Goal: Transaction & Acquisition: Purchase product/service

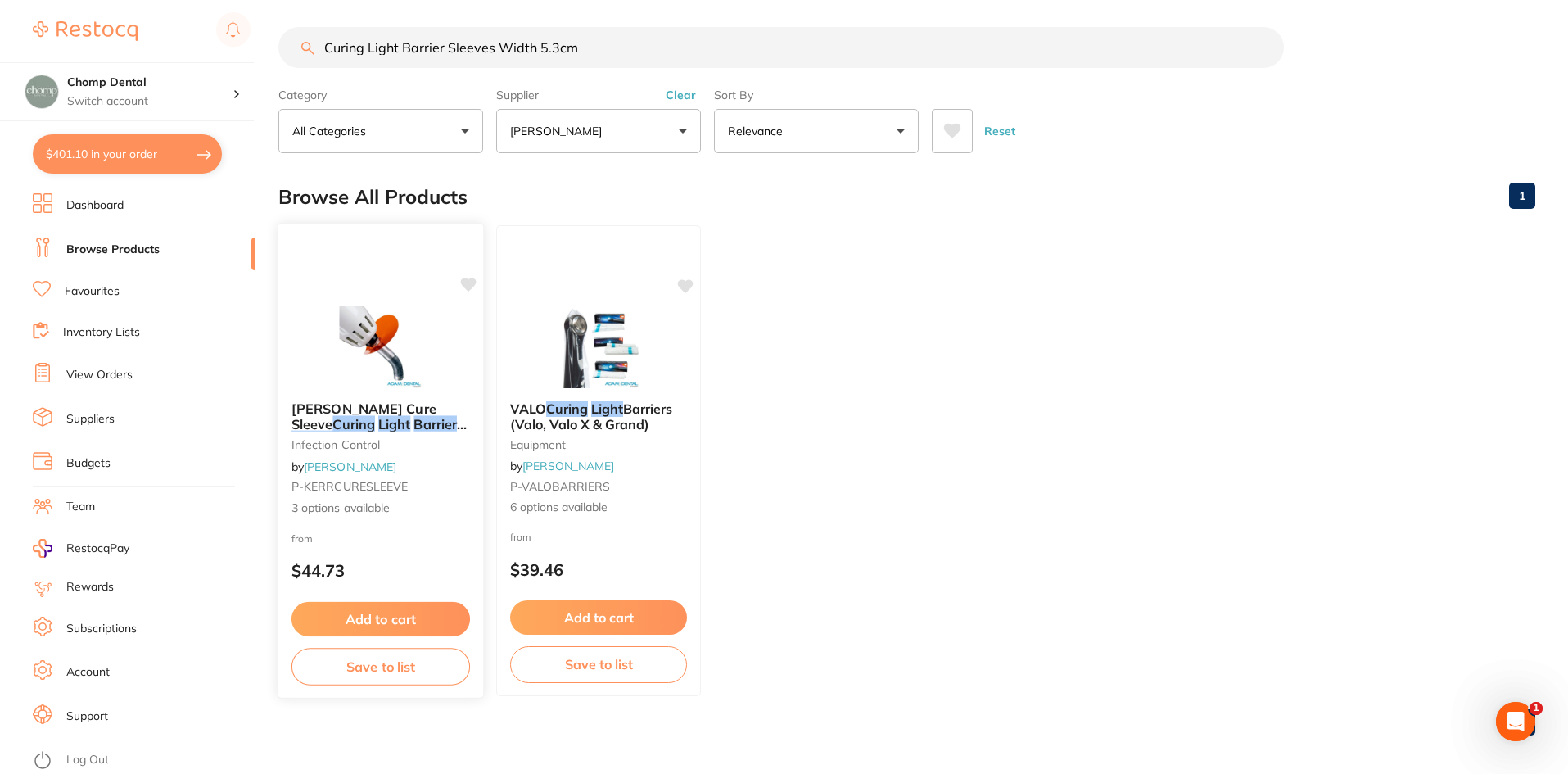
click at [327, 379] on img at bounding box center [381, 346] width 107 height 82
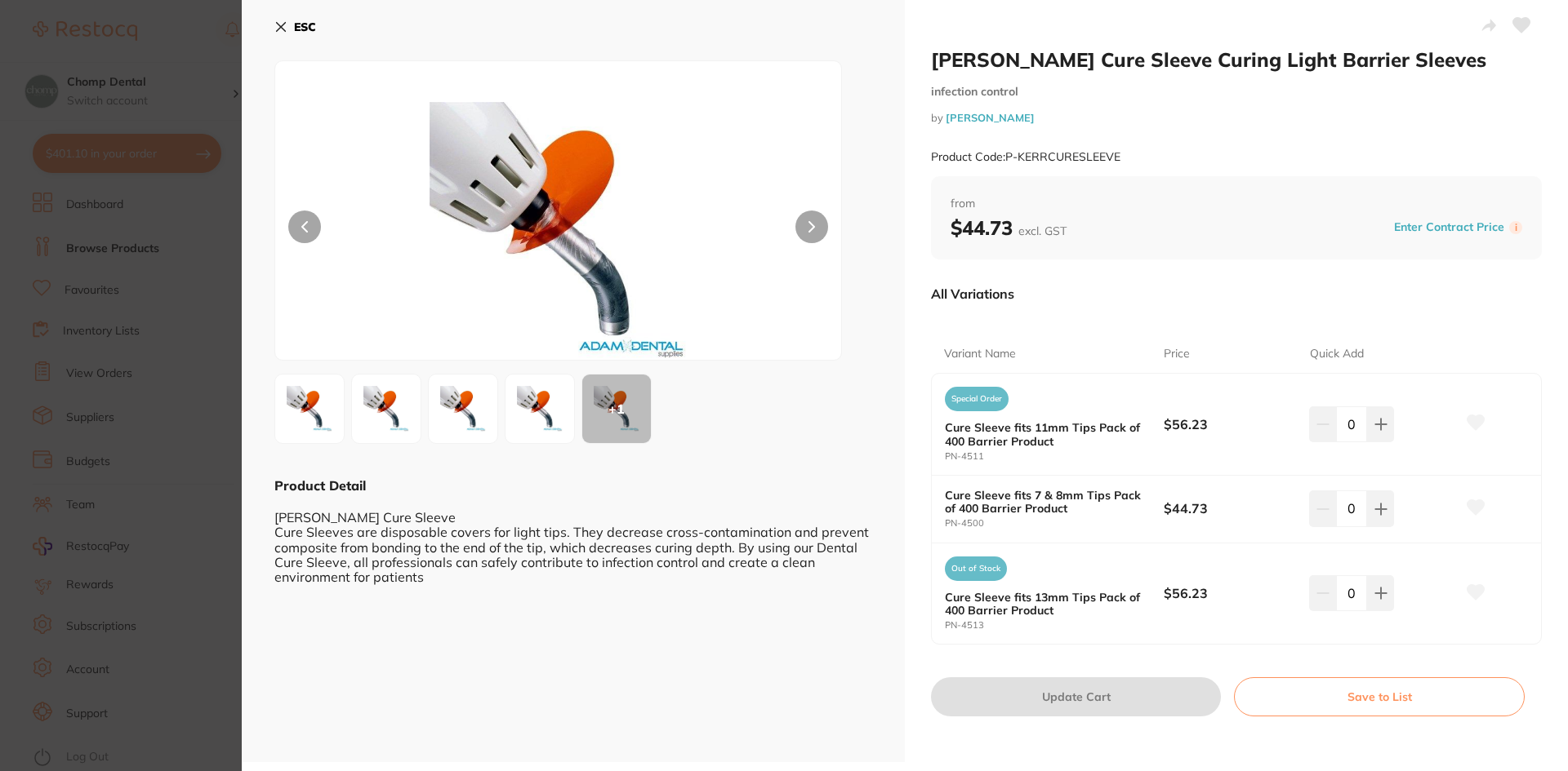
click at [117, 353] on section "[PERSON_NAME] Cure Sleeve Curing Light Barrier Sleeves infection control by [PE…" at bounding box center [784, 386] width 1568 height 771
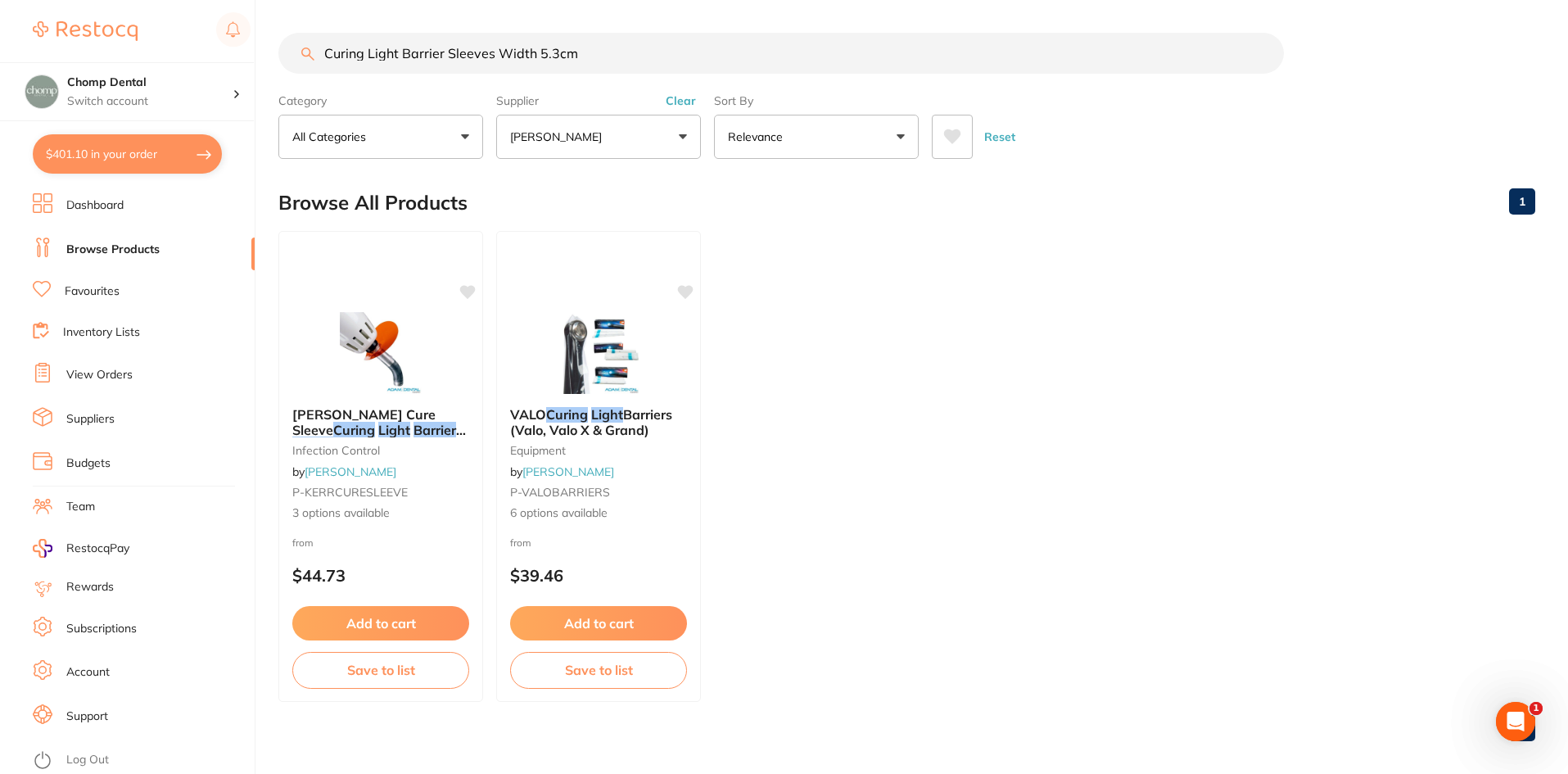
drag, startPoint x: 643, startPoint y: 47, endPoint x: 327, endPoint y: 15, distance: 317.6
click at [327, 15] on main "Curing Light Barrier Sleeves Width 5.3cm Category All Categories All Categories…" at bounding box center [923, 394] width 1290 height 788
paste input "P-CURINGSLEEVES"
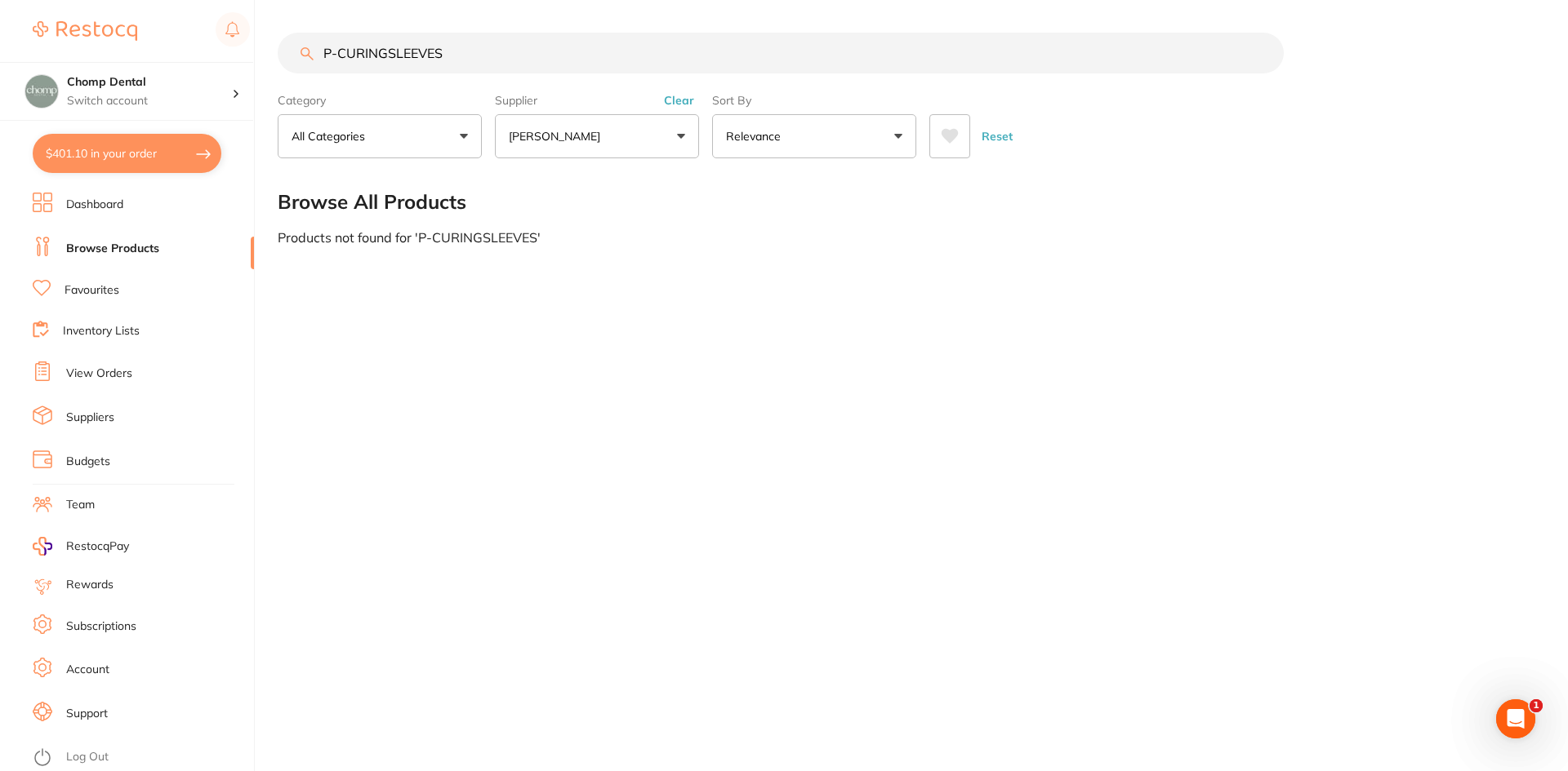
drag, startPoint x: 549, startPoint y: 49, endPoint x: 165, endPoint y: 17, distance: 385.3
click at [165, 17] on div "$401.10 Chomp Dental Switch account Chomp Dental $401.10 in your order Dashboar…" at bounding box center [784, 386] width 1568 height 771
drag, startPoint x: 615, startPoint y: 68, endPoint x: 82, endPoint y: 49, distance: 533.3
click at [85, 49] on div "$401.10 Chomp Dental Switch account Chomp Dental $401.10 in your order Dashboar…" at bounding box center [784, 386] width 1568 height 771
type input "mouth mirror"
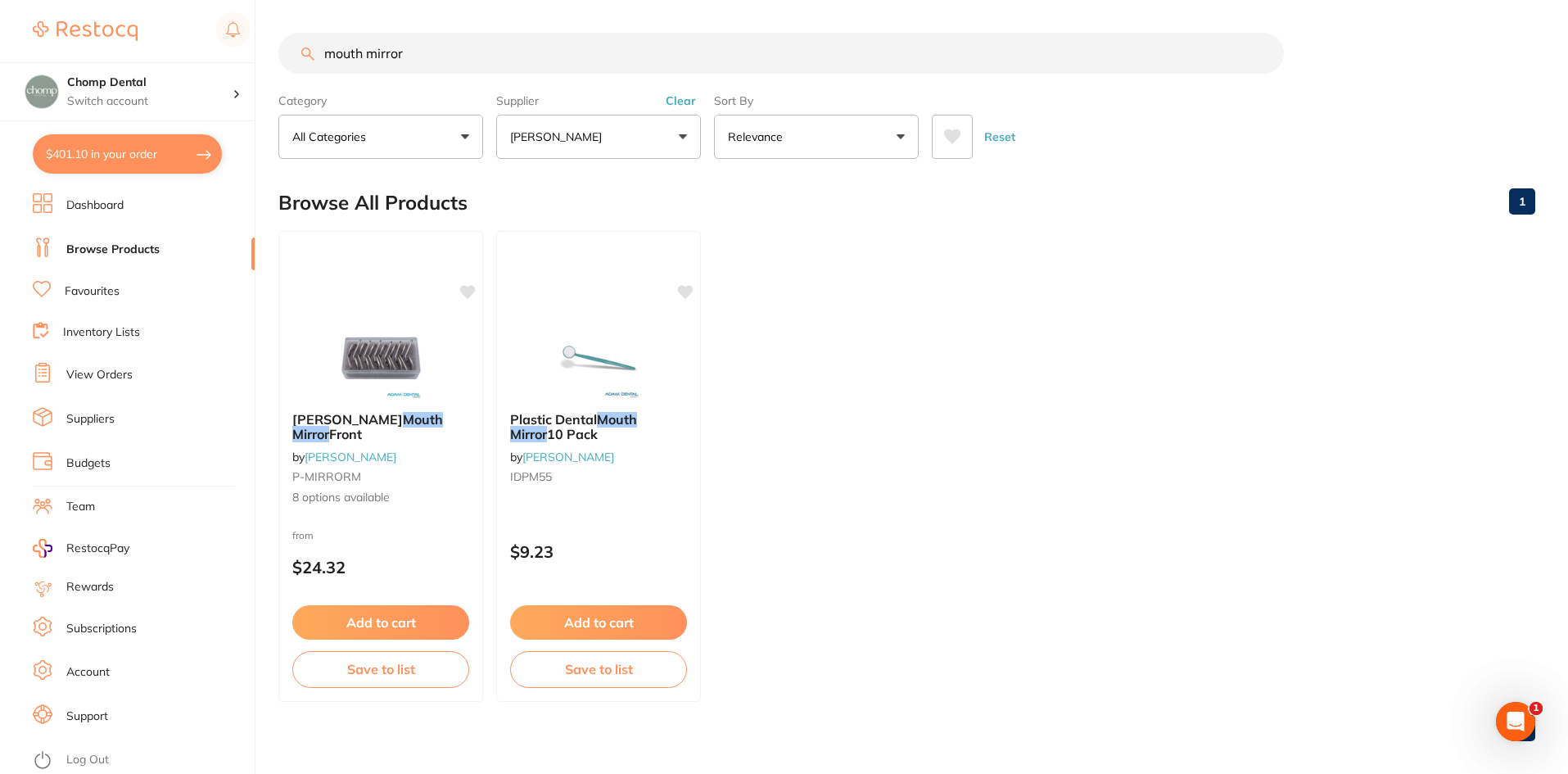
click at [604, 148] on button "[PERSON_NAME]" at bounding box center [598, 137] width 204 height 45
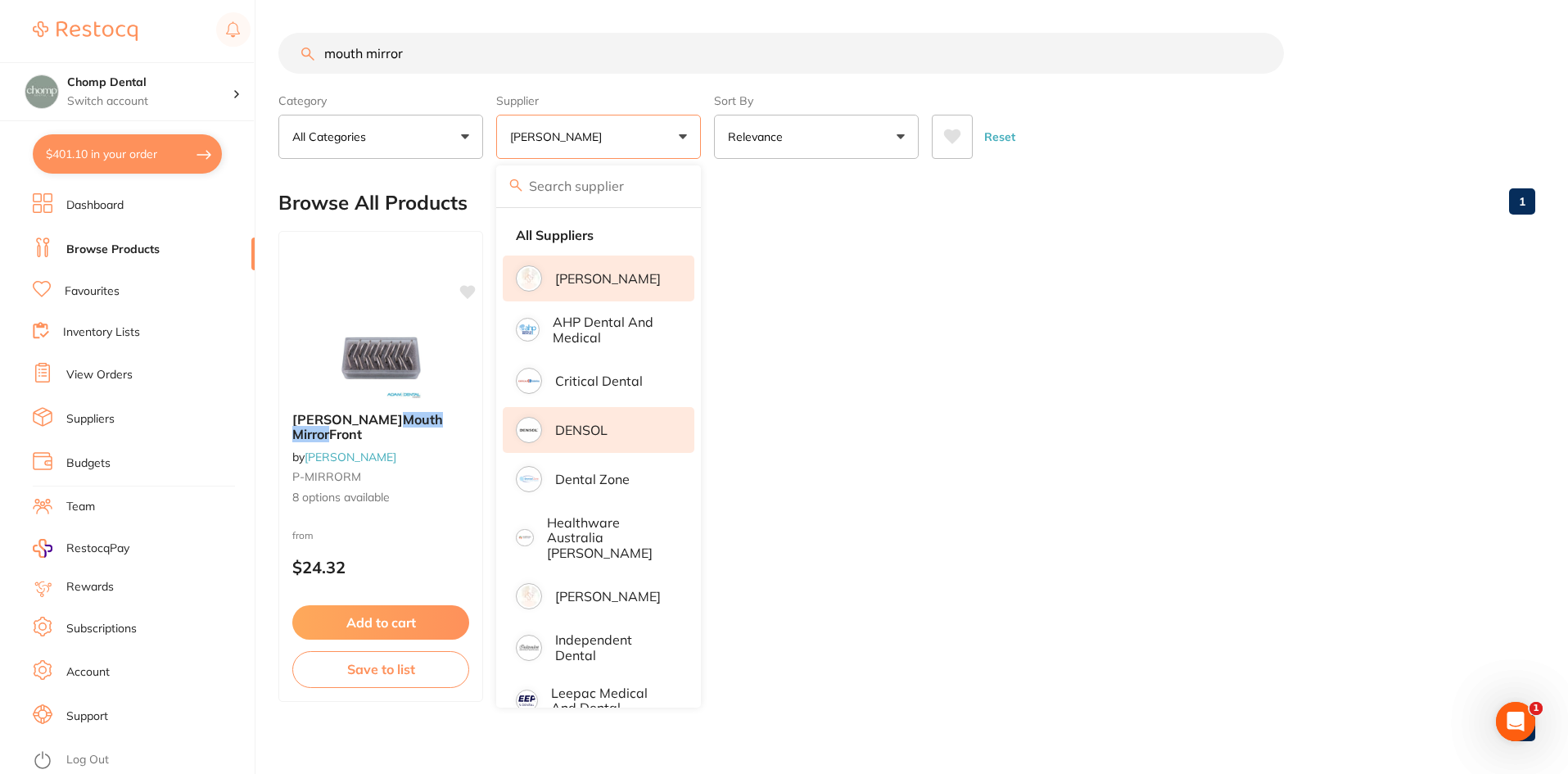
click at [635, 414] on li "DENSOL" at bounding box center [598, 430] width 191 height 46
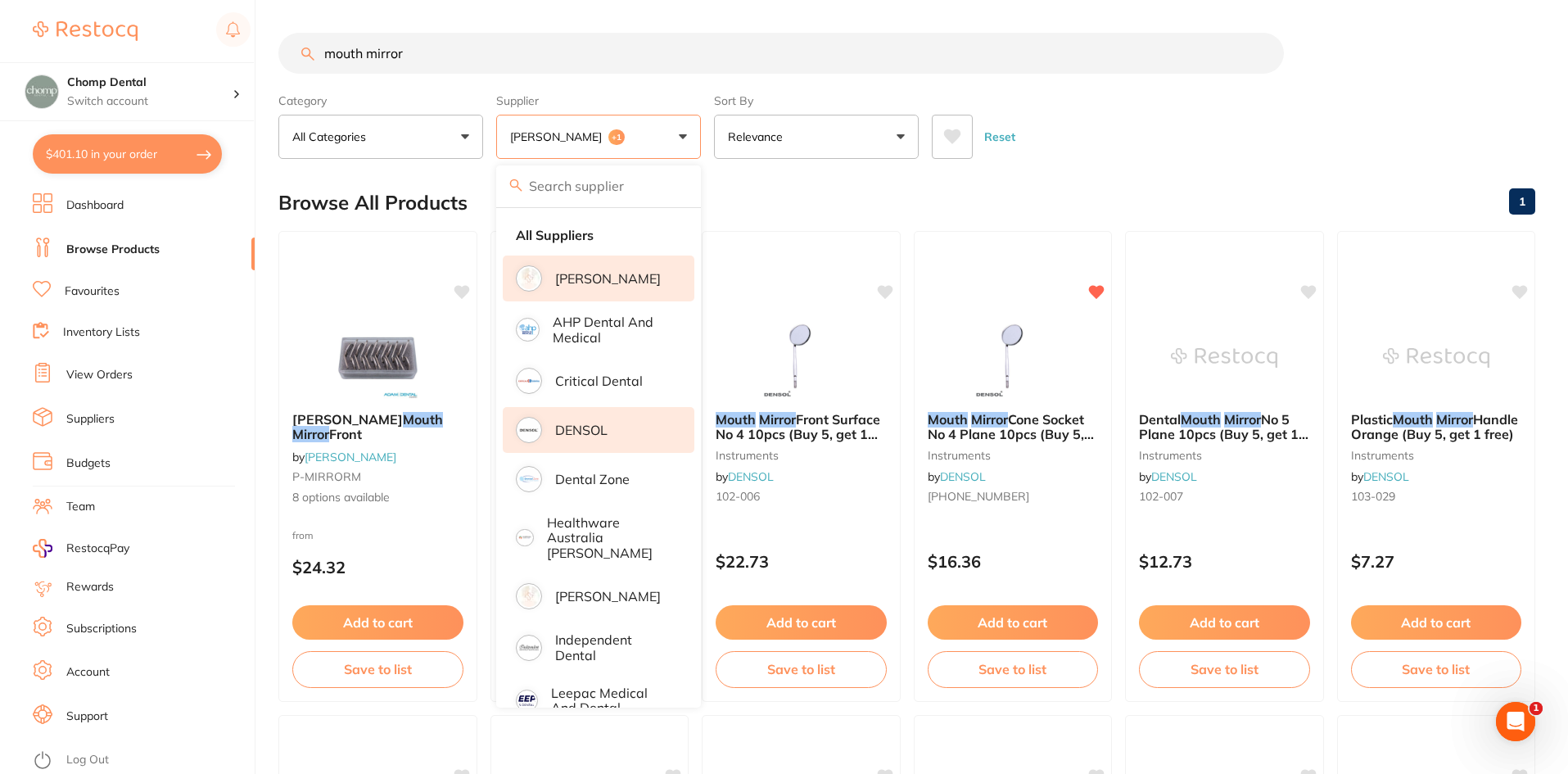
click at [1196, 162] on main "mouth mirror Category All Categories All Categories instruments Clear Category …" at bounding box center [923, 636] width 1290 height 1272
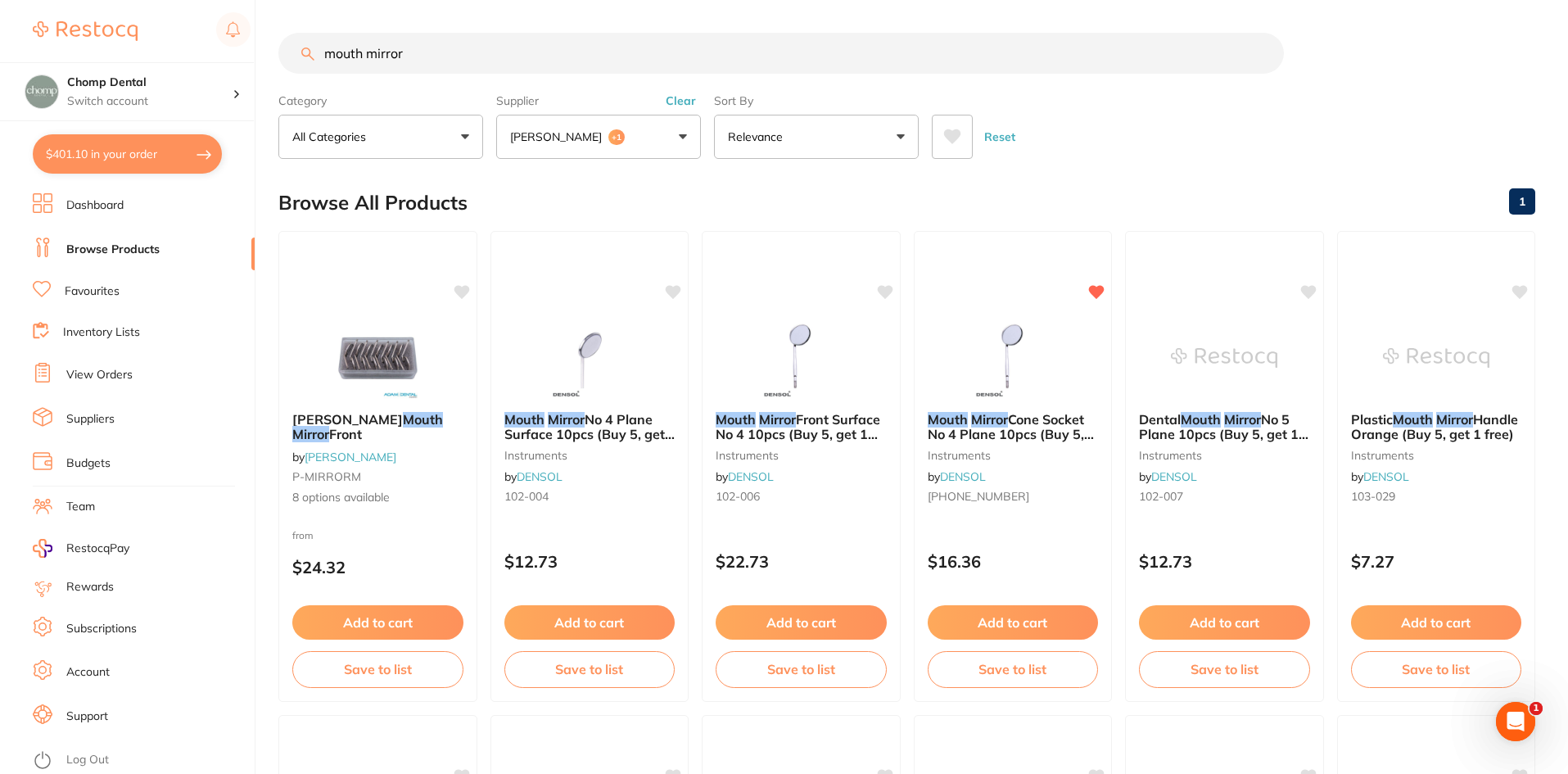
click at [1026, 361] on img at bounding box center [1013, 358] width 106 height 82
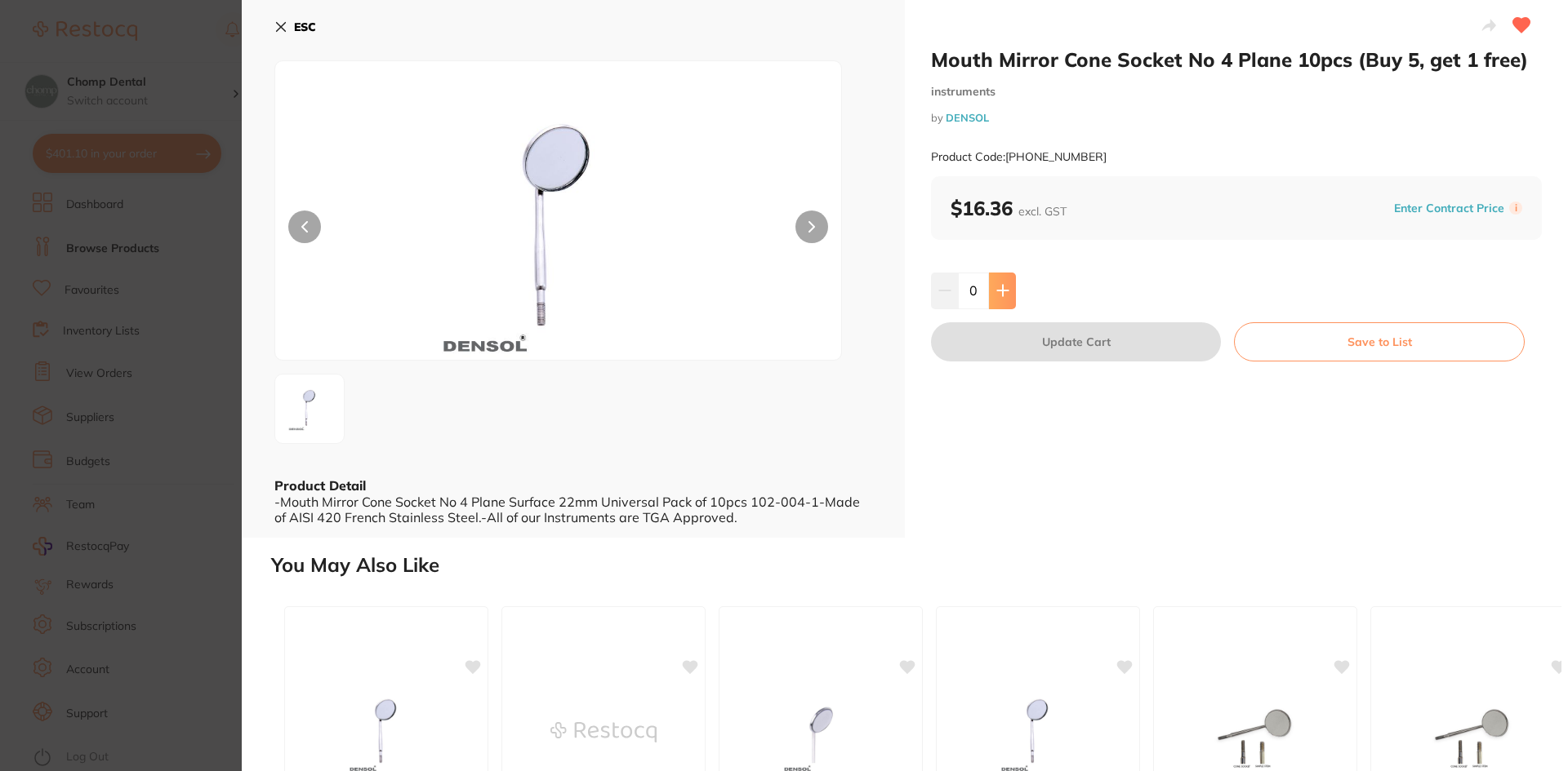
click at [1002, 290] on icon at bounding box center [1002, 290] width 13 height 13
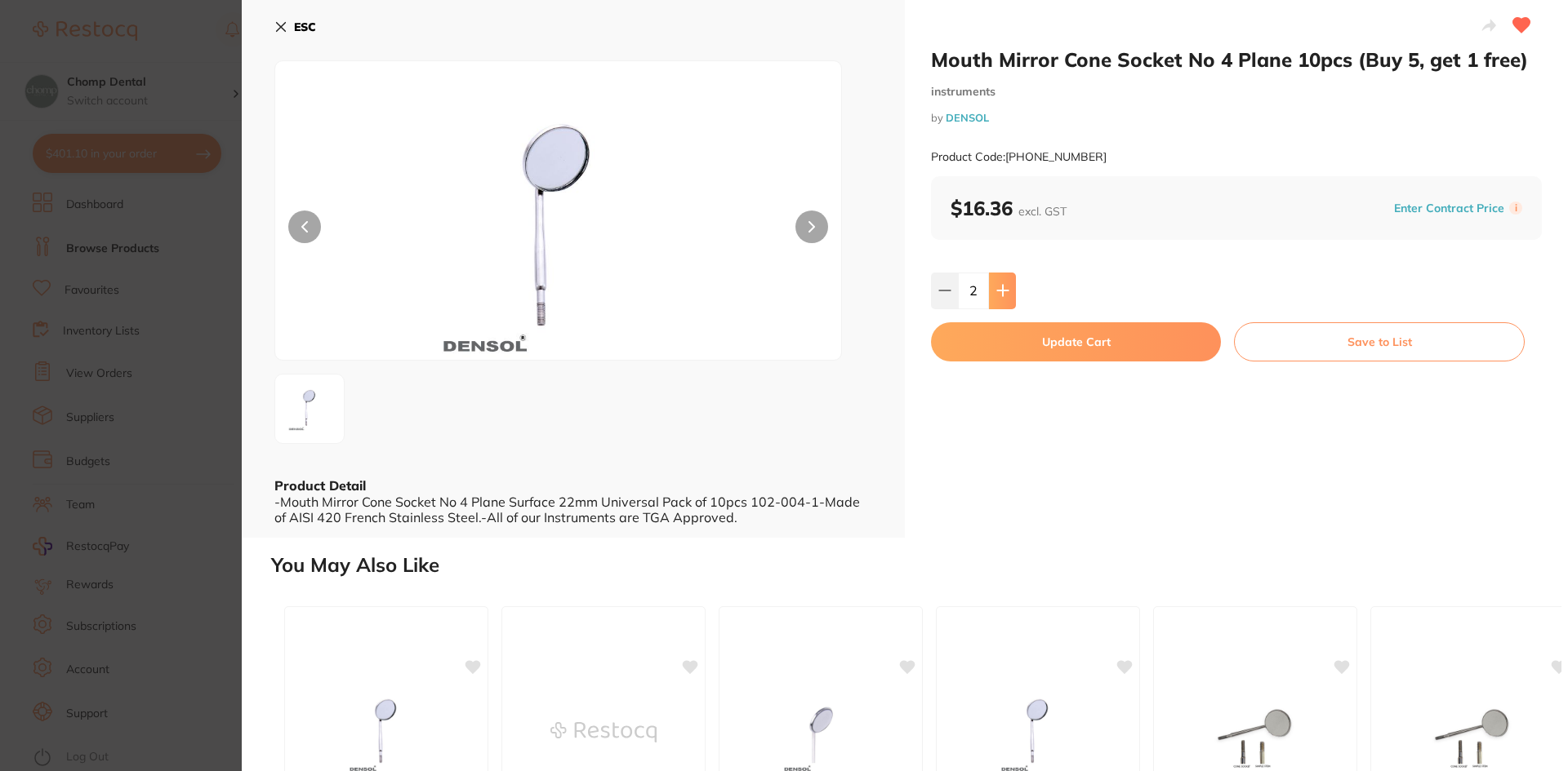
click at [1002, 290] on icon at bounding box center [1002, 290] width 13 height 13
click at [1001, 291] on icon at bounding box center [1002, 291] width 11 height 11
type input "6"
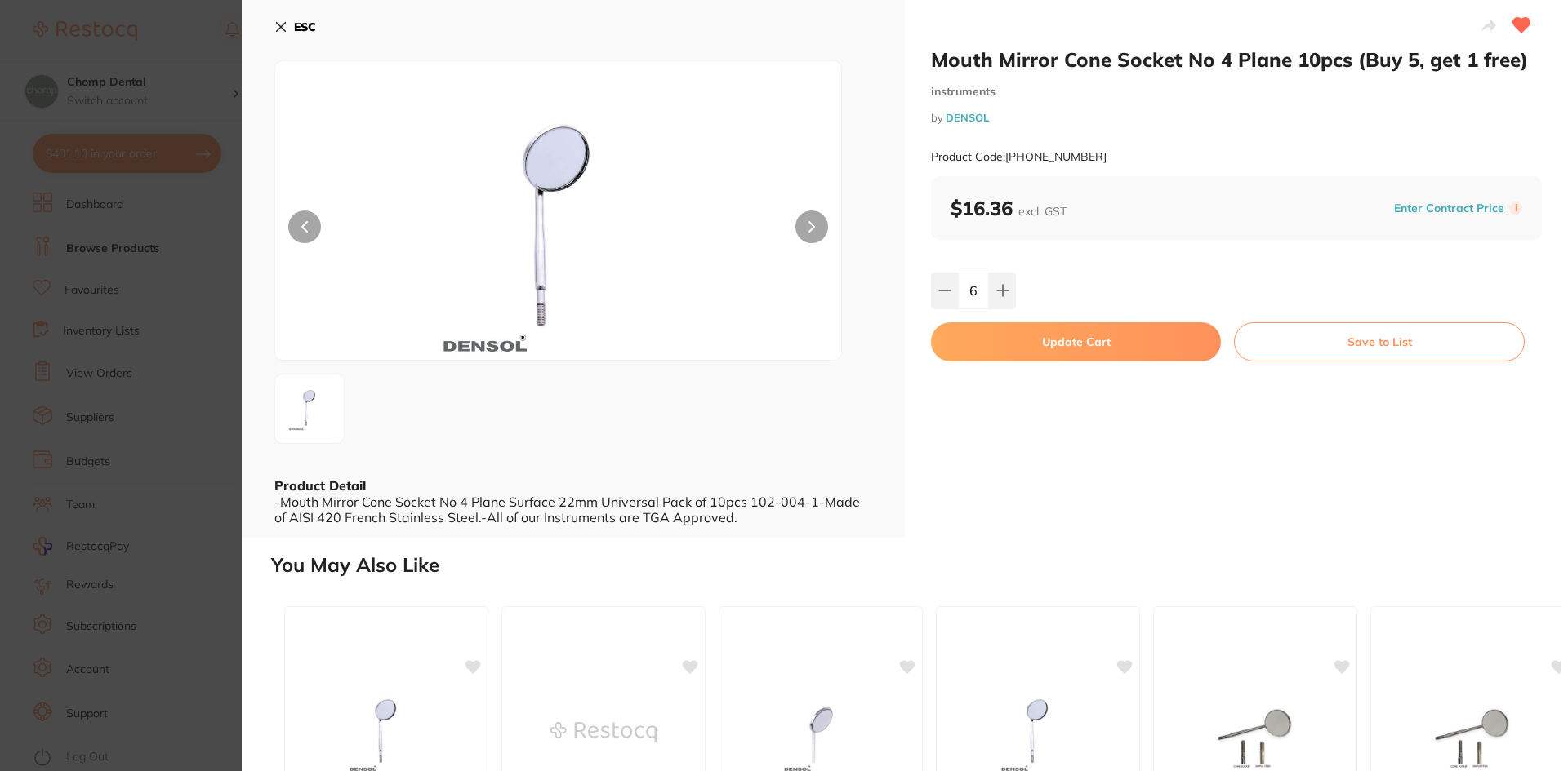
click at [1026, 349] on button "Update Cart" at bounding box center [1075, 342] width 290 height 40
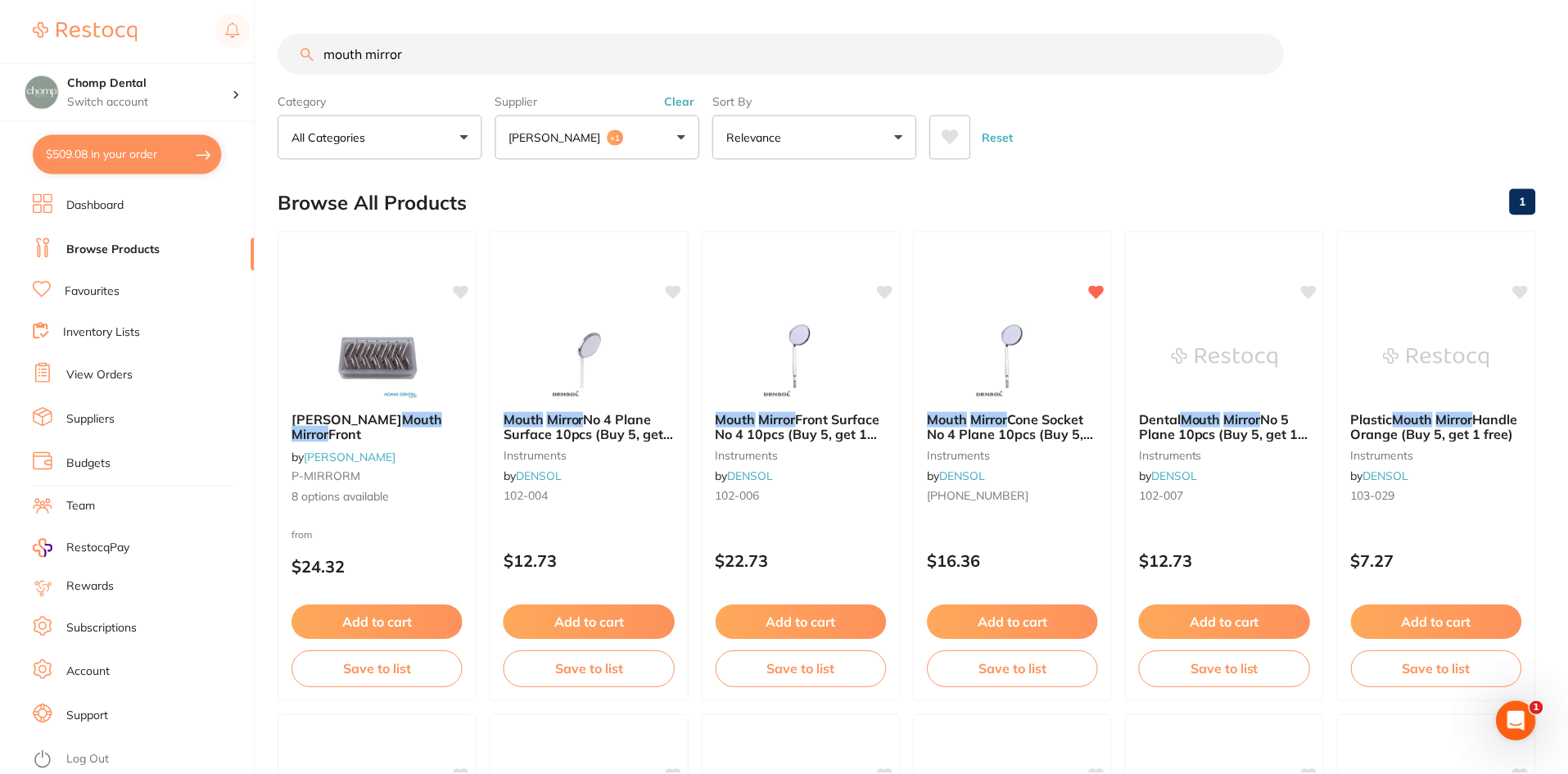
scroll to position [1, 0]
drag, startPoint x: 574, startPoint y: 55, endPoint x: 220, endPoint y: 24, distance: 355.4
click at [220, 24] on div "$509.08 Chomp Dental Switch account Chomp Dental $509.08 in your order Dashboar…" at bounding box center [784, 386] width 1568 height 774
click at [127, 298] on li "Favourites" at bounding box center [144, 291] width 222 height 21
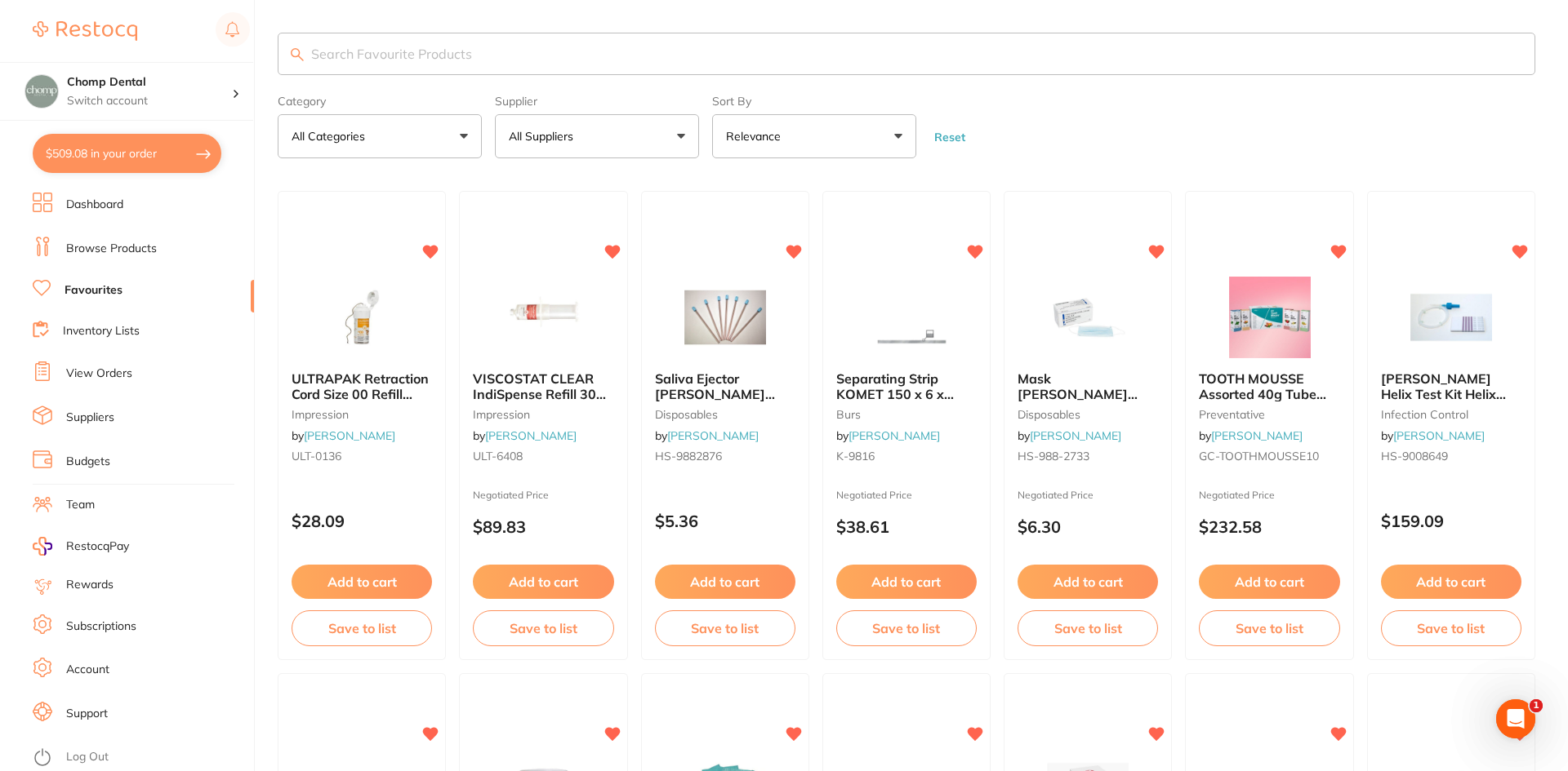
click at [596, 51] on input "search" at bounding box center [907, 53] width 1258 height 43
type input "prophy"
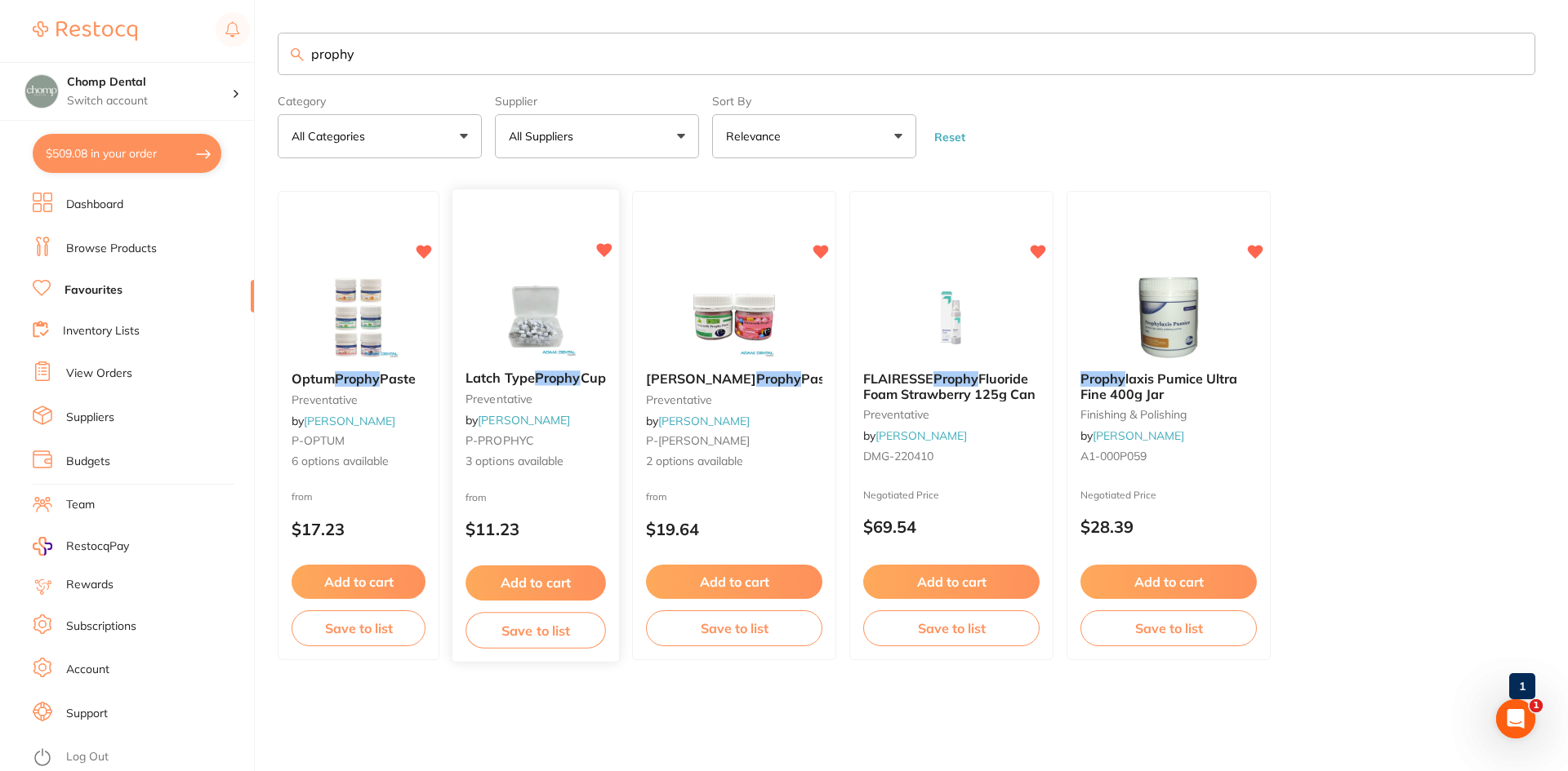
click at [530, 323] on img at bounding box center [535, 316] width 107 height 82
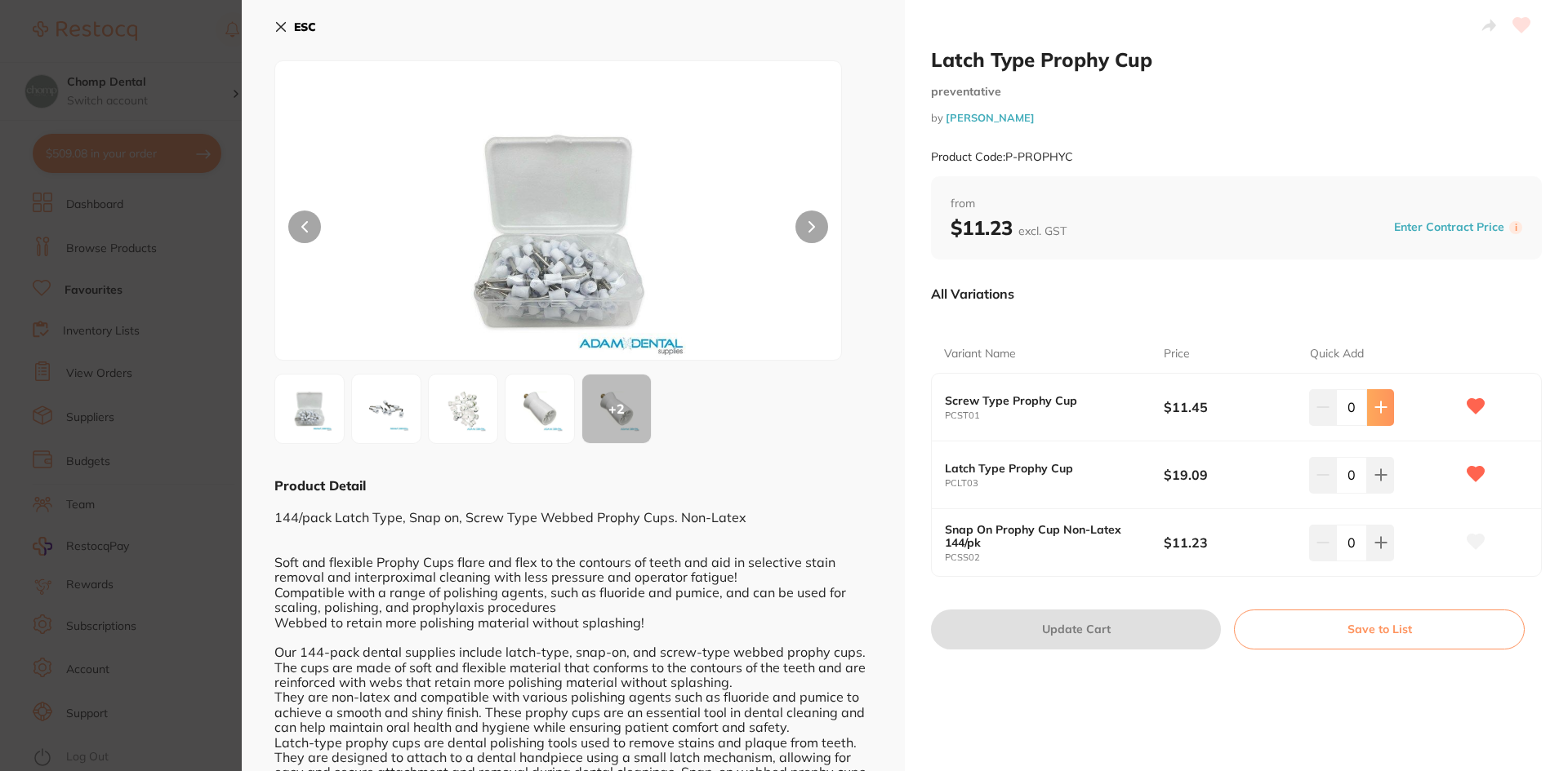
click at [1379, 411] on icon at bounding box center [1380, 406] width 13 height 13
type input "1"
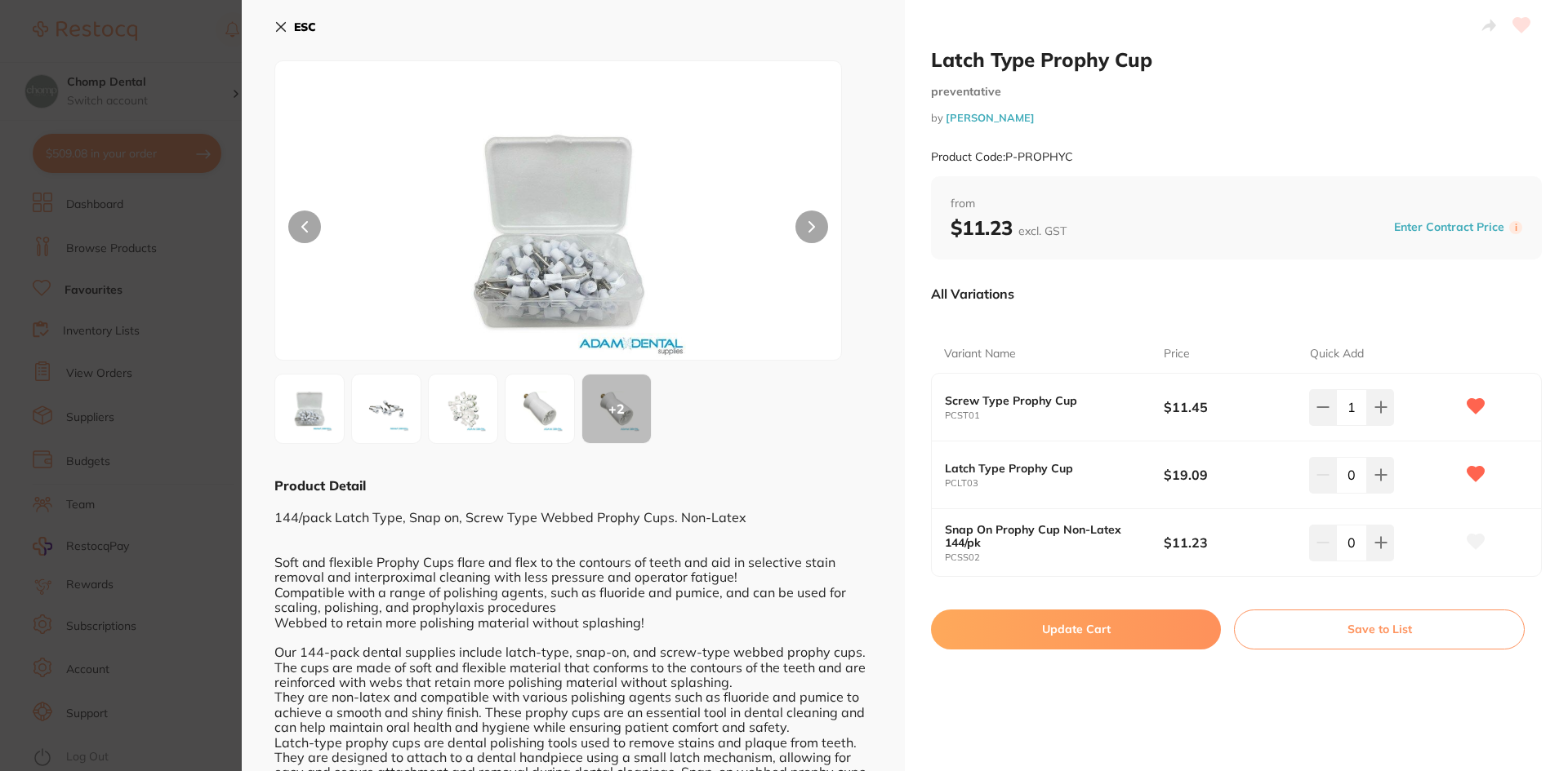
click at [1090, 637] on button "Update Cart" at bounding box center [1075, 630] width 290 height 40
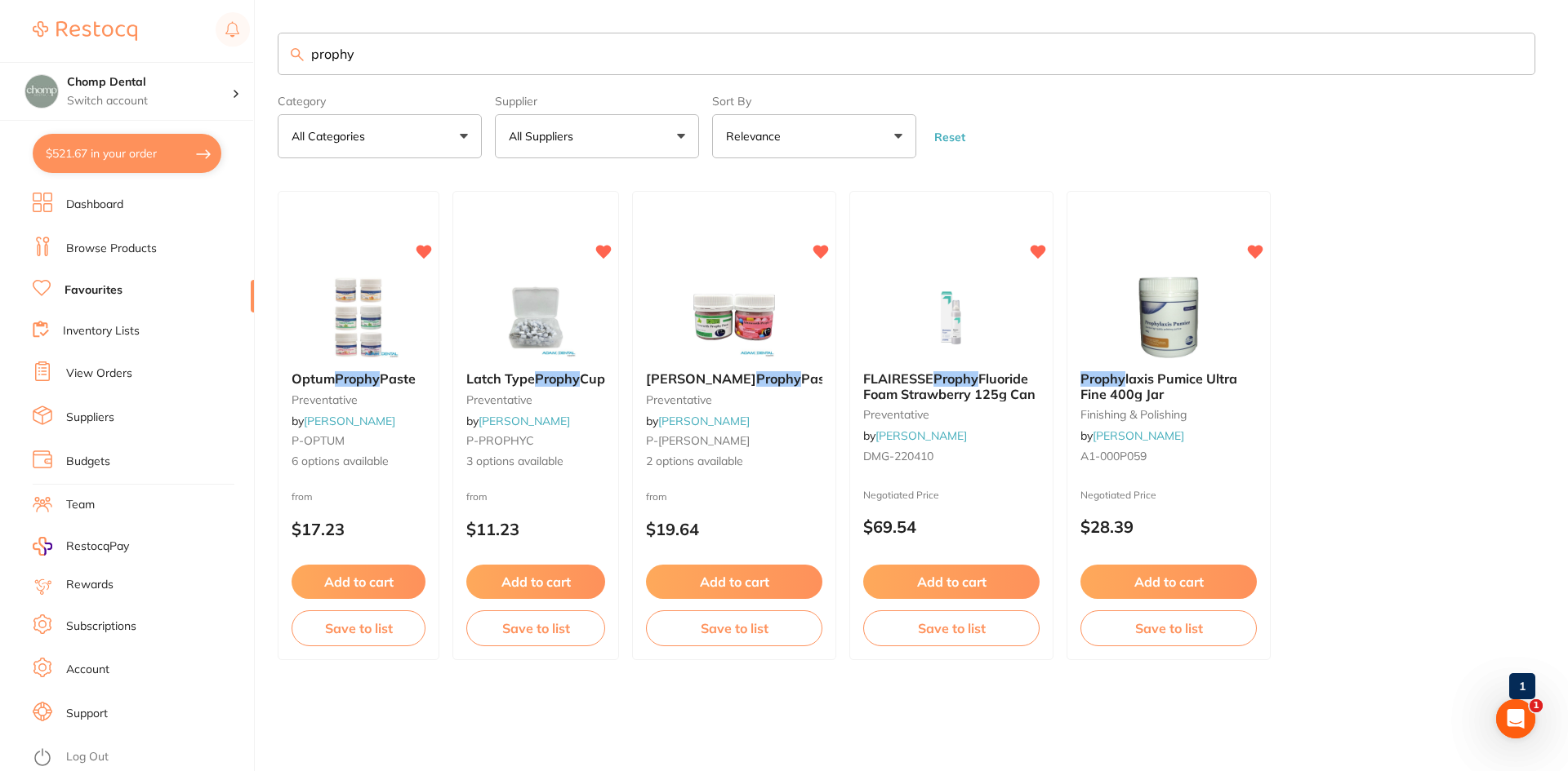
drag, startPoint x: 433, startPoint y: 64, endPoint x: 188, endPoint y: 43, distance: 245.9
click at [188, 43] on div "$521.67 Chomp Dental Switch account Chomp Dental $521.67 in your order Dashboar…" at bounding box center [784, 386] width 1568 height 771
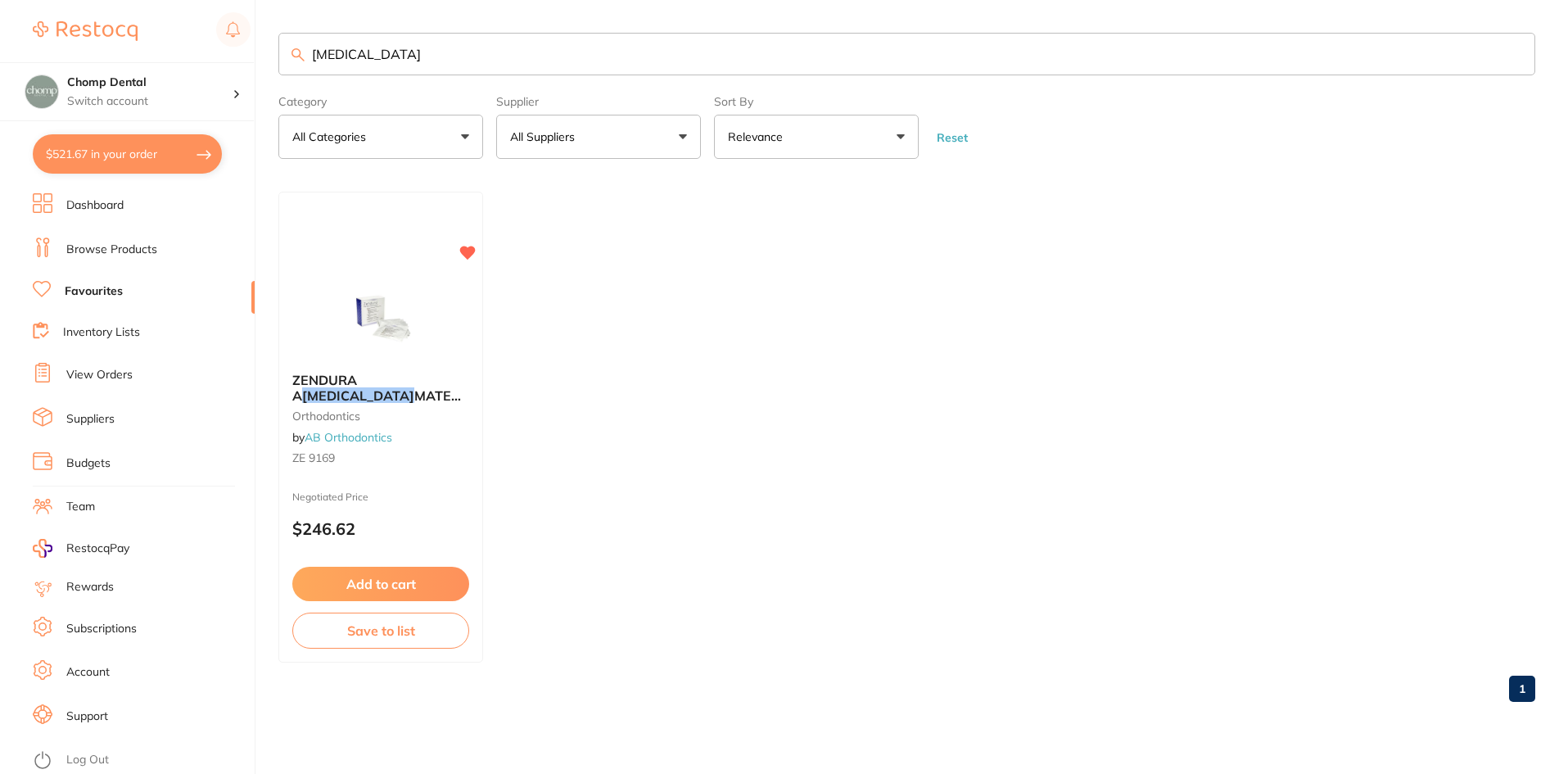
drag, startPoint x: 485, startPoint y: 44, endPoint x: 85, endPoint y: 4, distance: 402.0
click at [85, 4] on div "$521.67 Chomp Dental Switch account Chomp Dental $521.67 in your order Dashboar…" at bounding box center [784, 387] width 1568 height 774
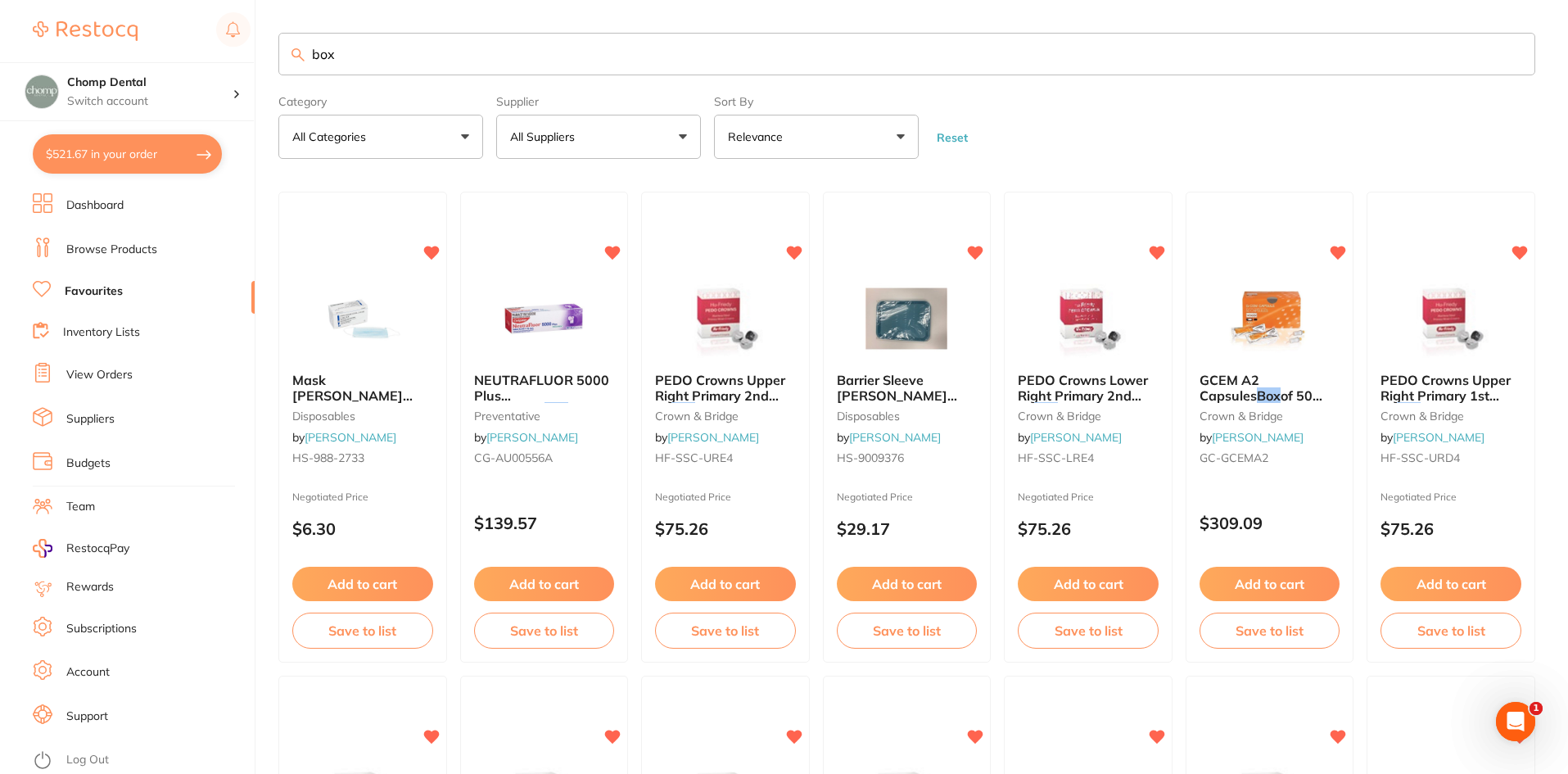
drag, startPoint x: 452, startPoint y: 59, endPoint x: 111, endPoint y: 8, distance: 344.8
click at [134, 26] on div "$521.67 Chomp Dental Switch account Chomp Dental $521.67 in your order Dashboar…" at bounding box center [784, 387] width 1568 height 774
type input "mouthguard"
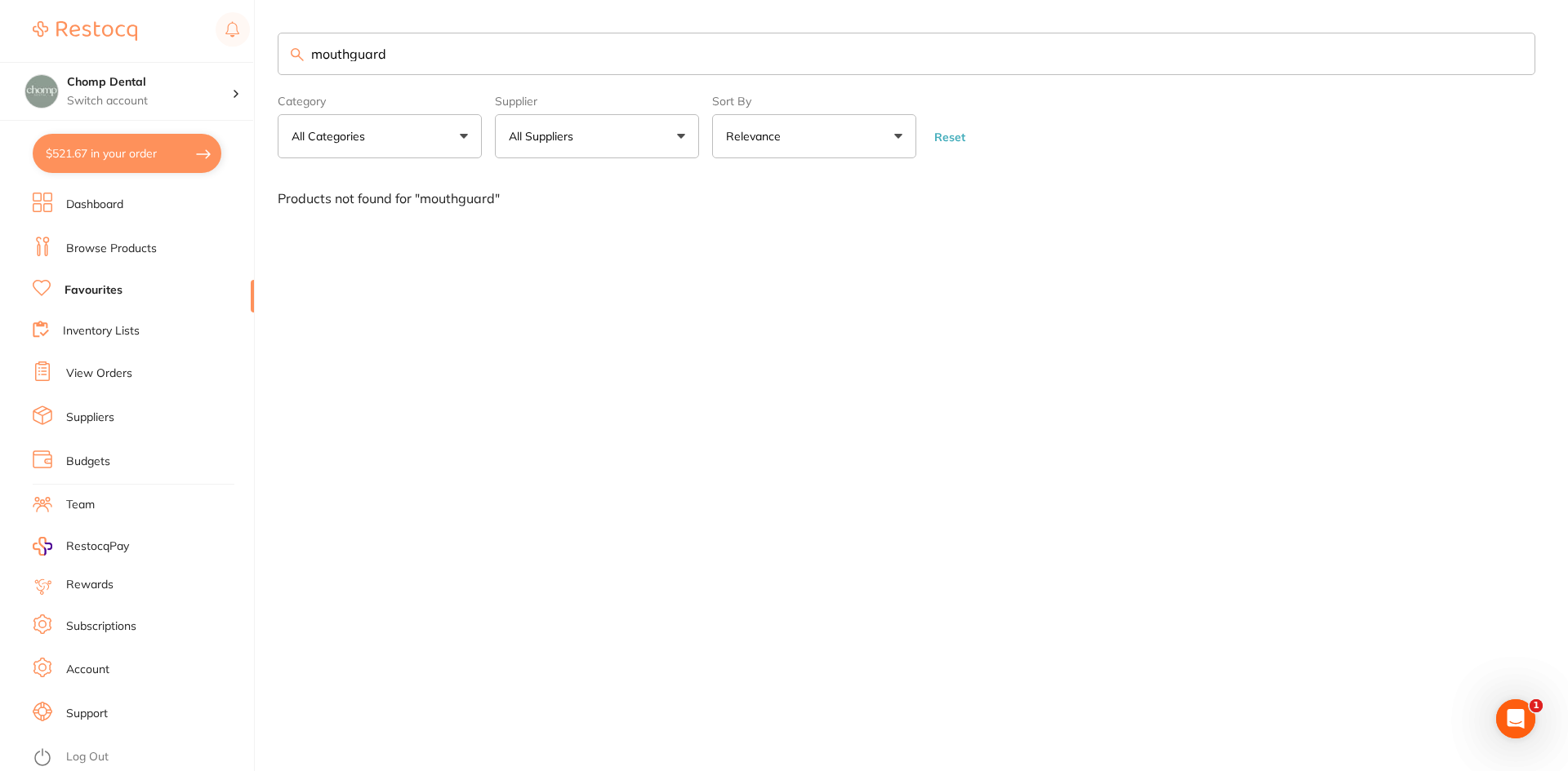
drag, startPoint x: 456, startPoint y: 63, endPoint x: 141, endPoint y: 38, distance: 316.0
click at [141, 38] on div "$521.67 Chomp Dental Switch account Chomp Dental $521.67 in your order Dashboar…" at bounding box center [784, 386] width 1568 height 771
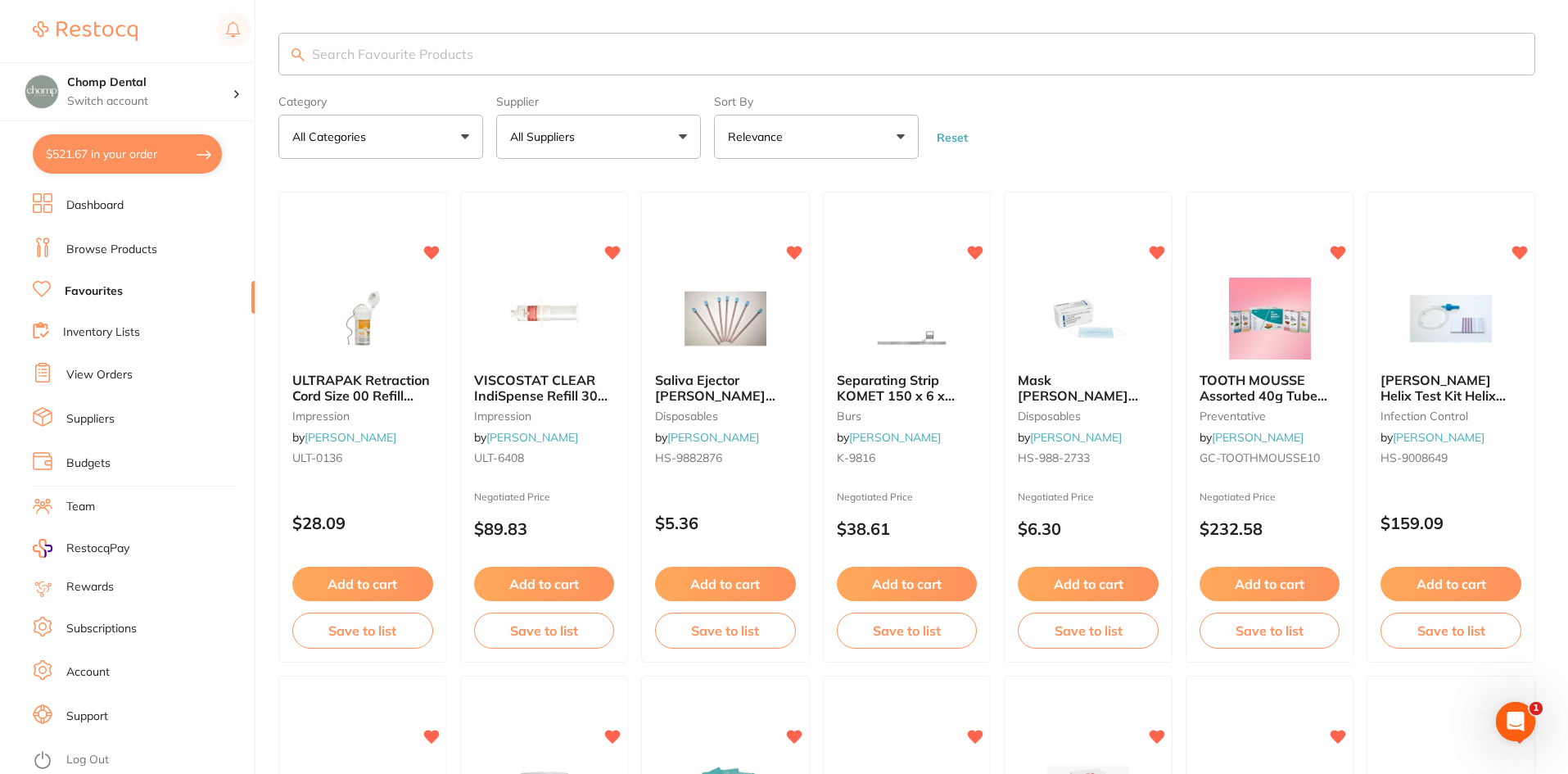
click at [486, 44] on input "search" at bounding box center [907, 54] width 1258 height 43
paste input "RB0010"
type input "RB0010"
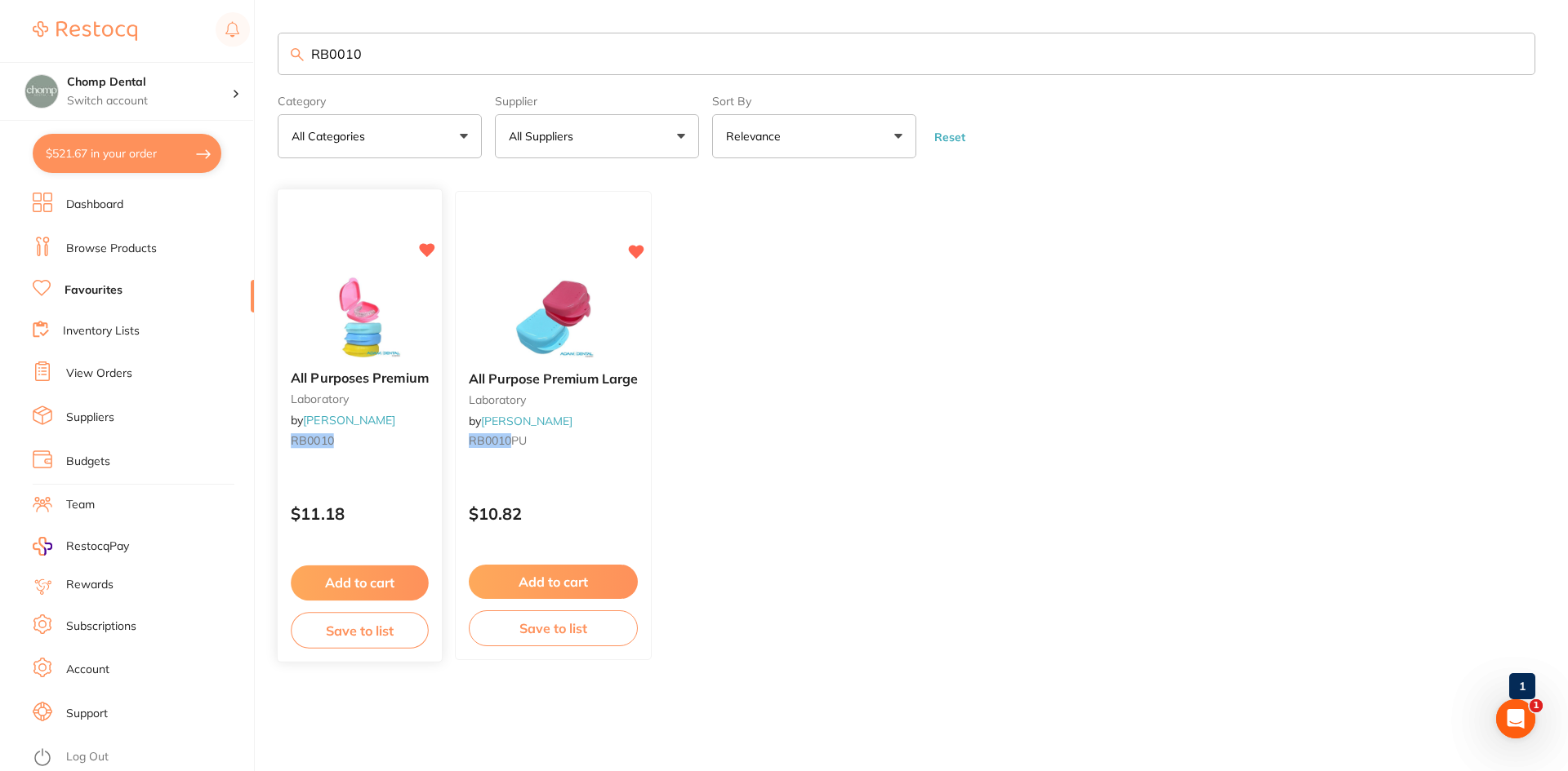
click at [367, 591] on button "Add to cart" at bounding box center [360, 583] width 138 height 36
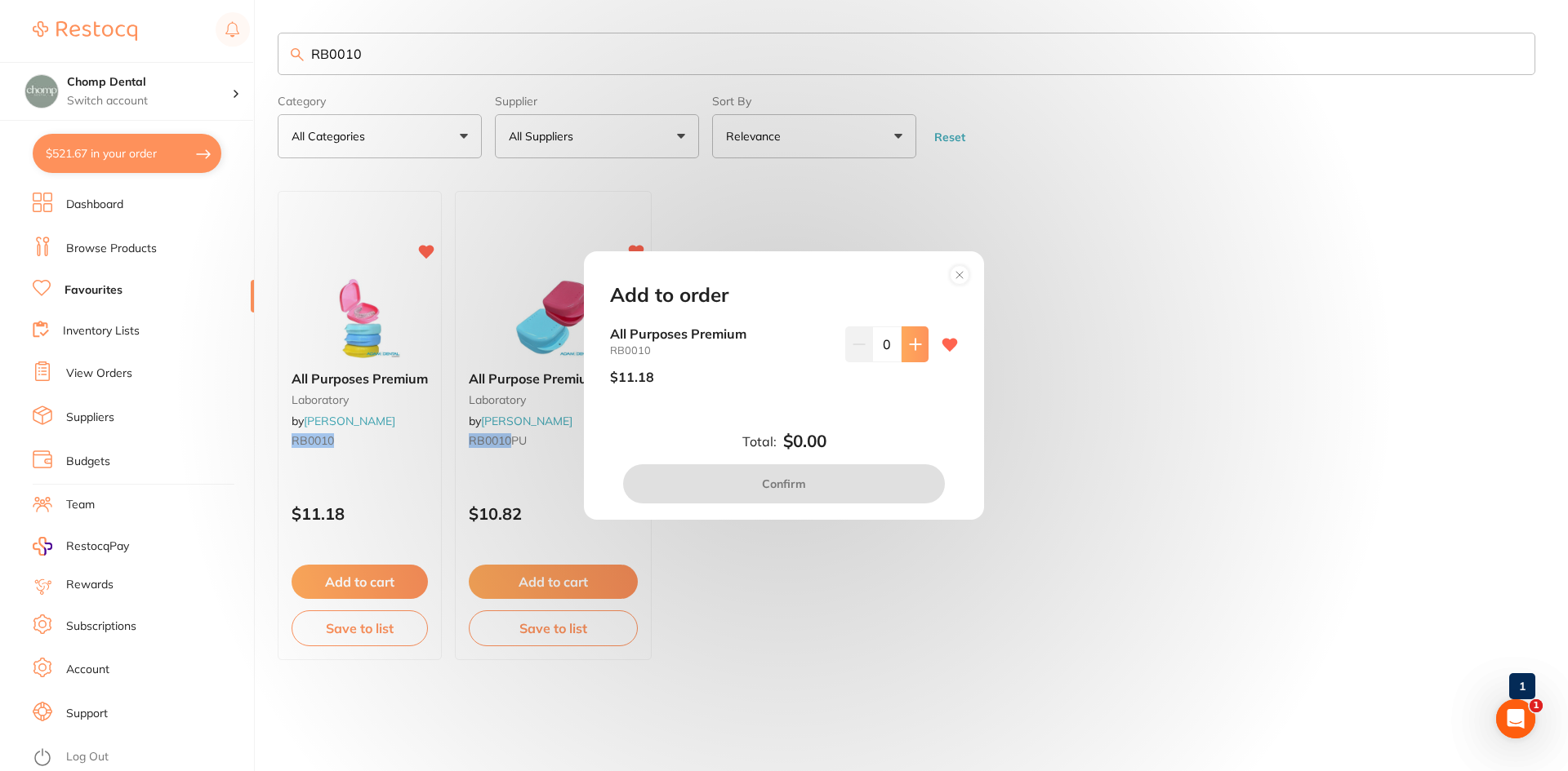
click at [911, 340] on icon at bounding box center [915, 344] width 11 height 11
type input "1"
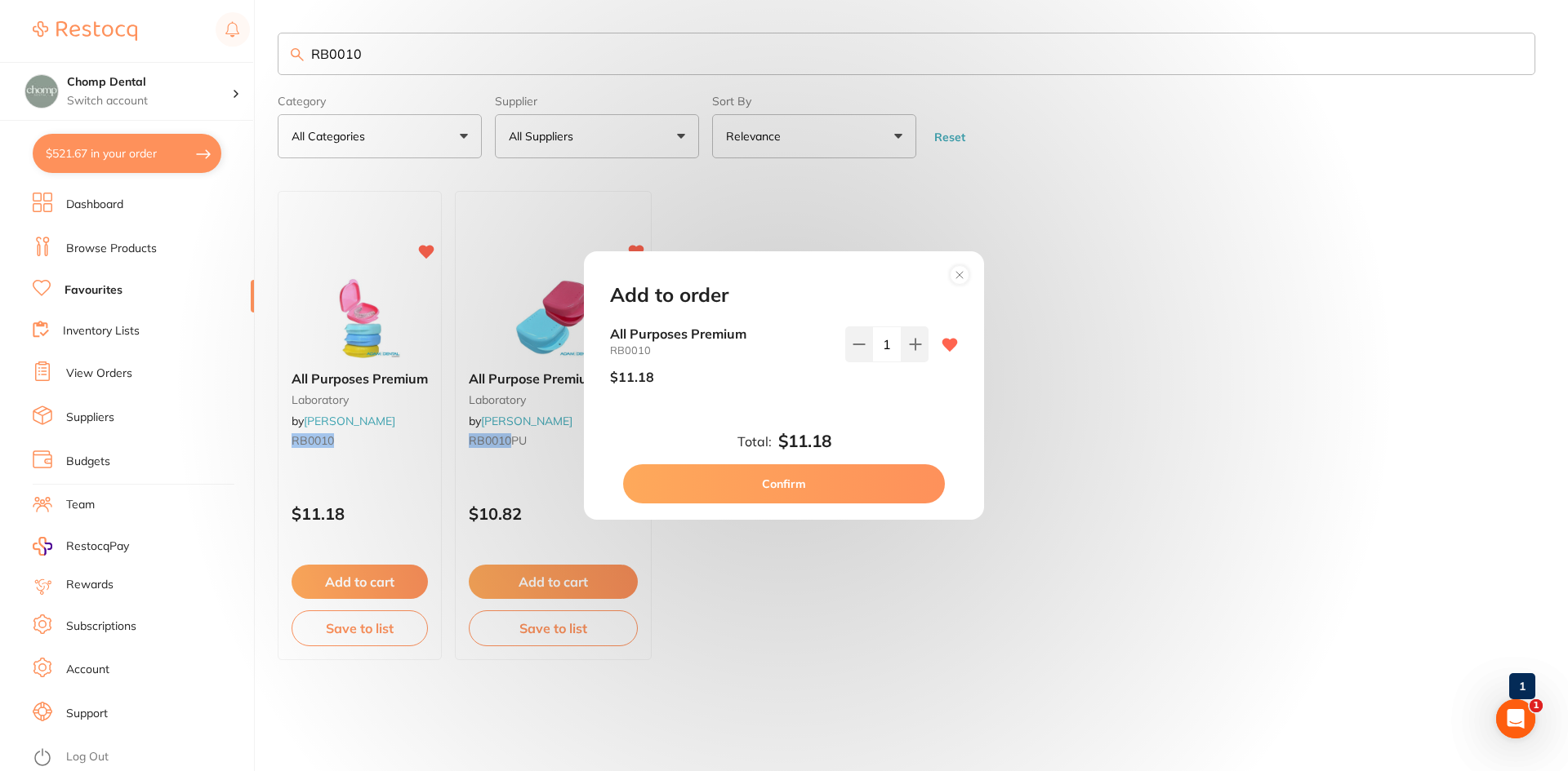
click at [848, 475] on button "Confirm" at bounding box center [783, 484] width 321 height 40
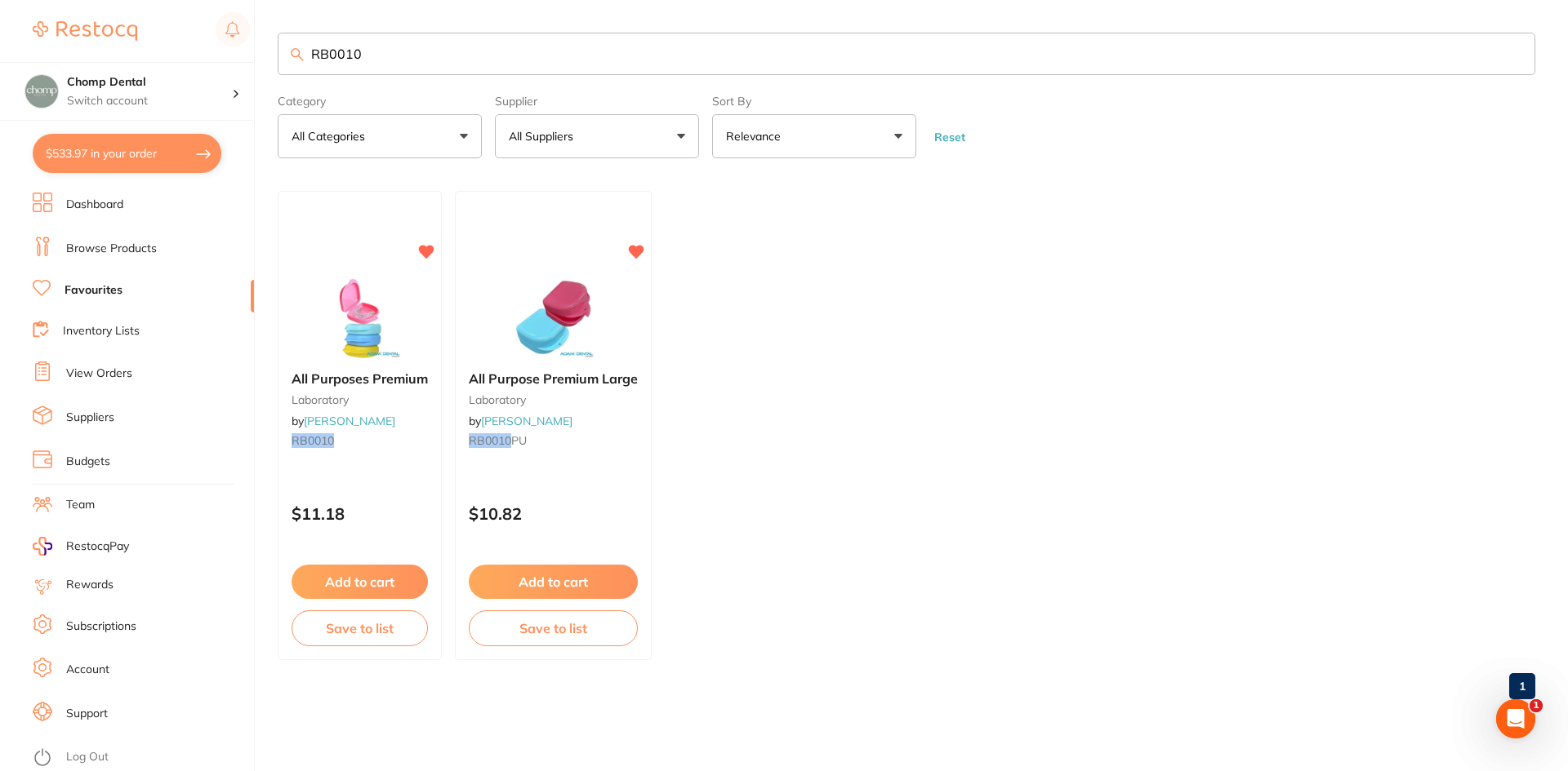
click at [61, 153] on button "$533.97 in your order" at bounding box center [127, 153] width 189 height 40
checkbox input "true"
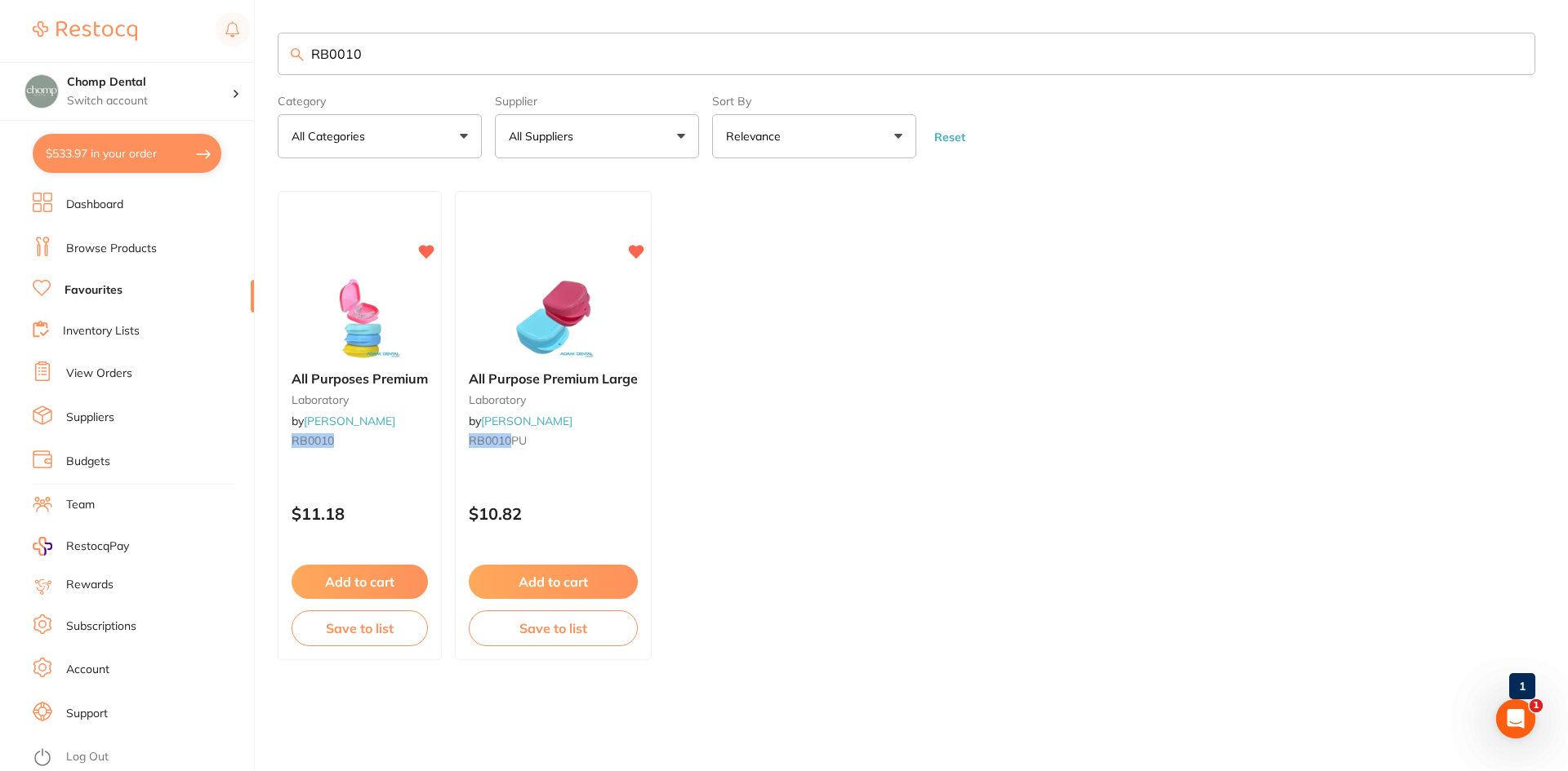
checkbox input "true"
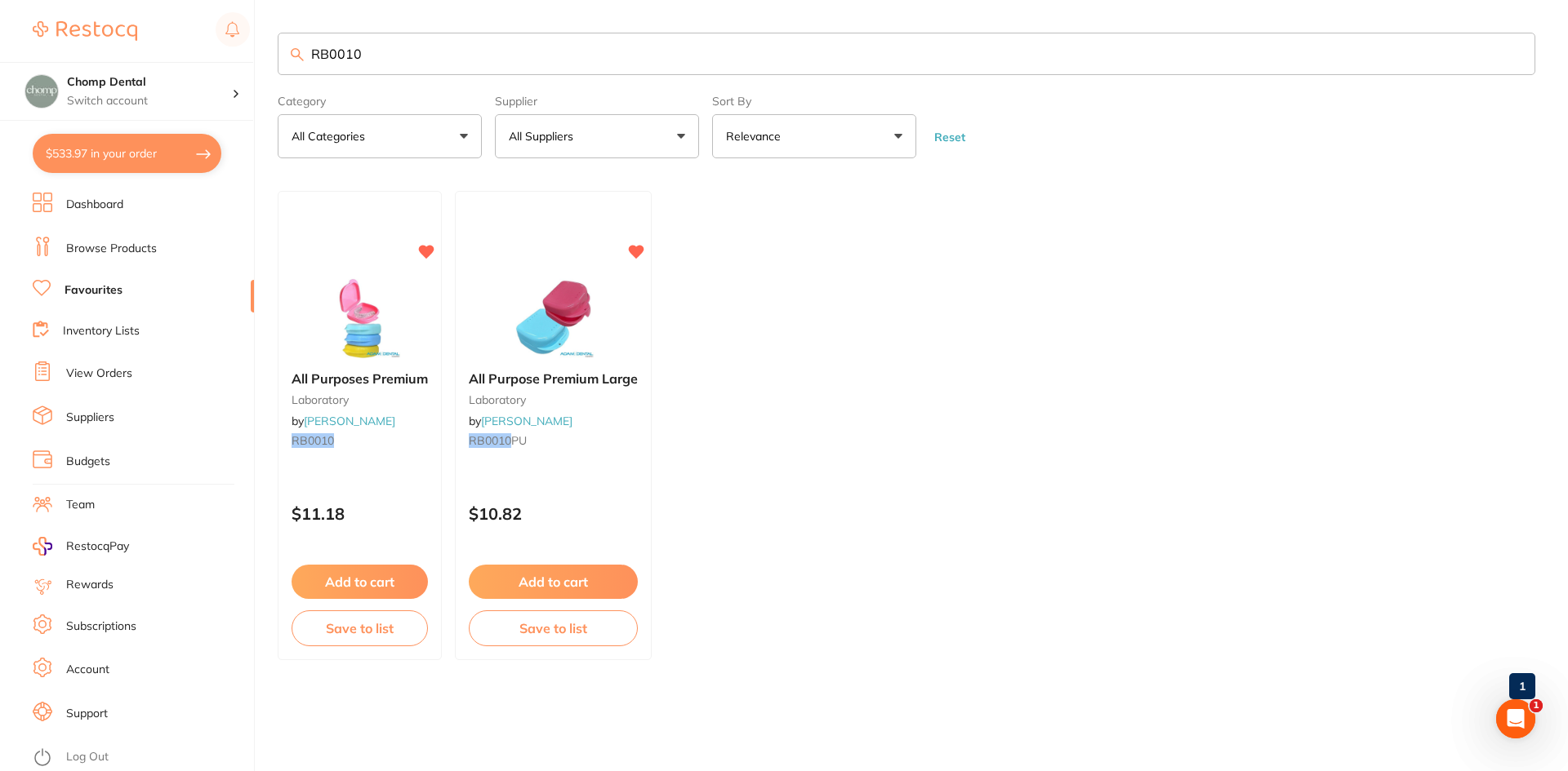
checkbox input "true"
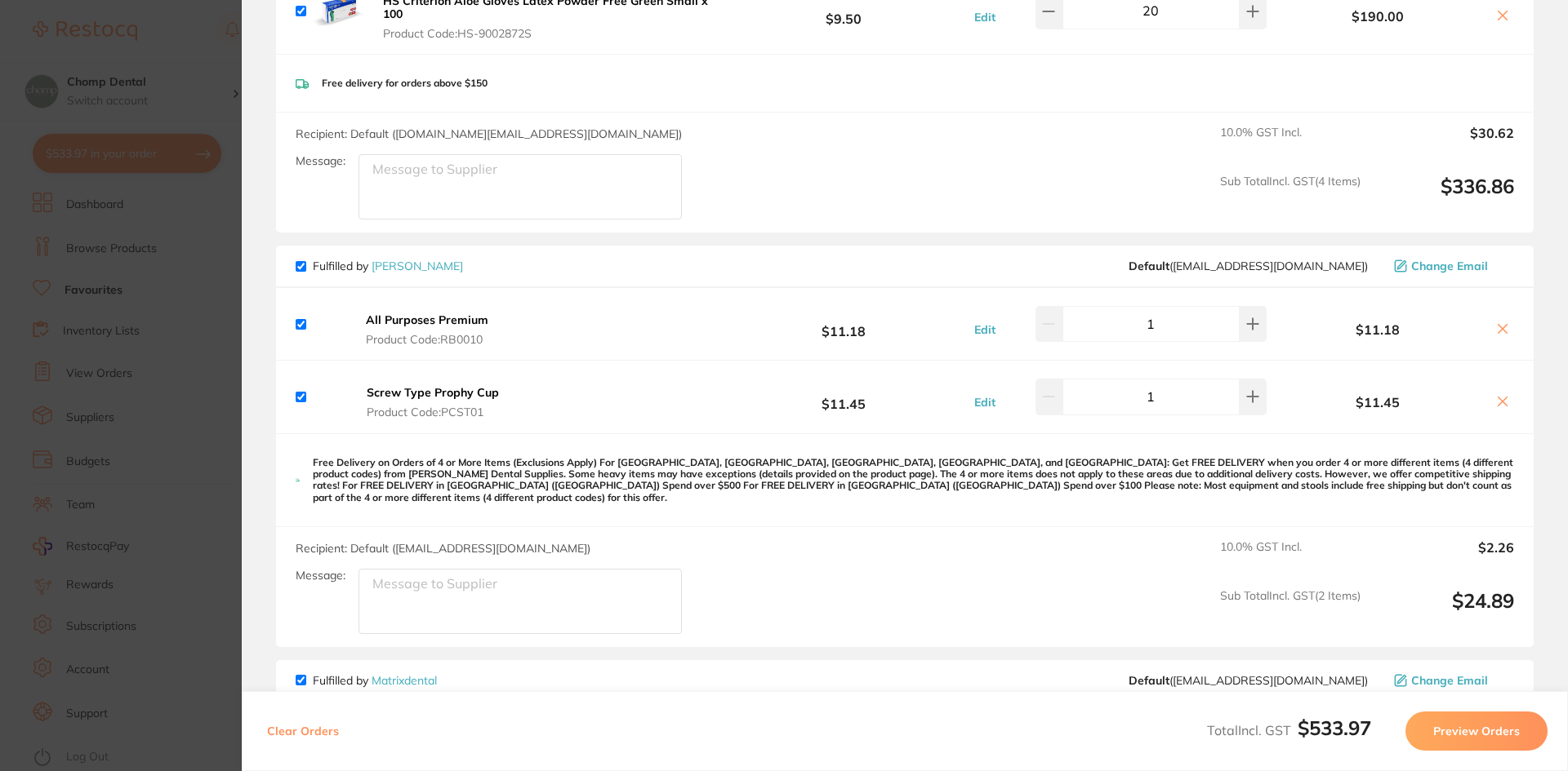
scroll to position [653, 0]
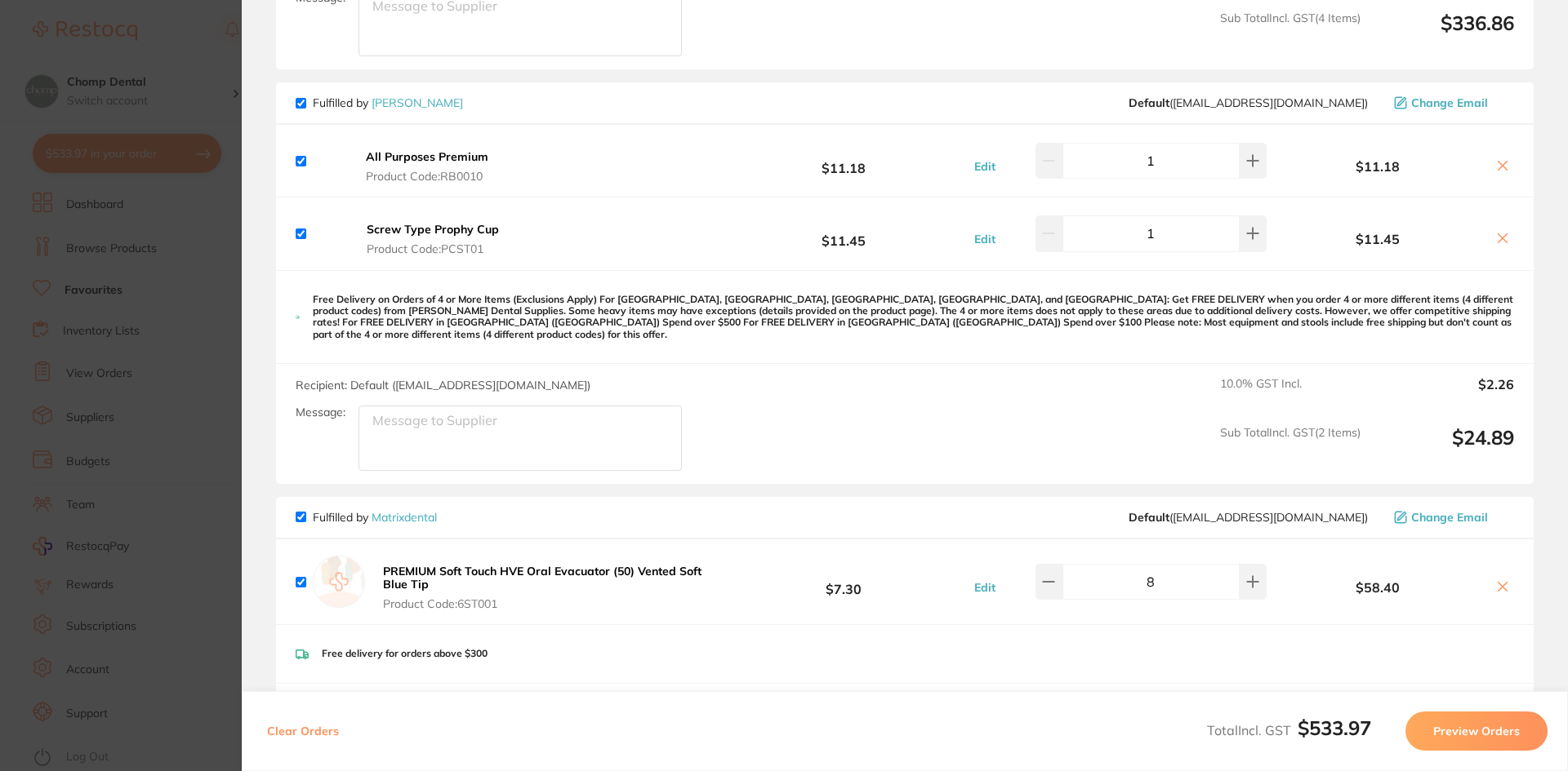
click at [1496, 165] on icon at bounding box center [1502, 165] width 13 height 13
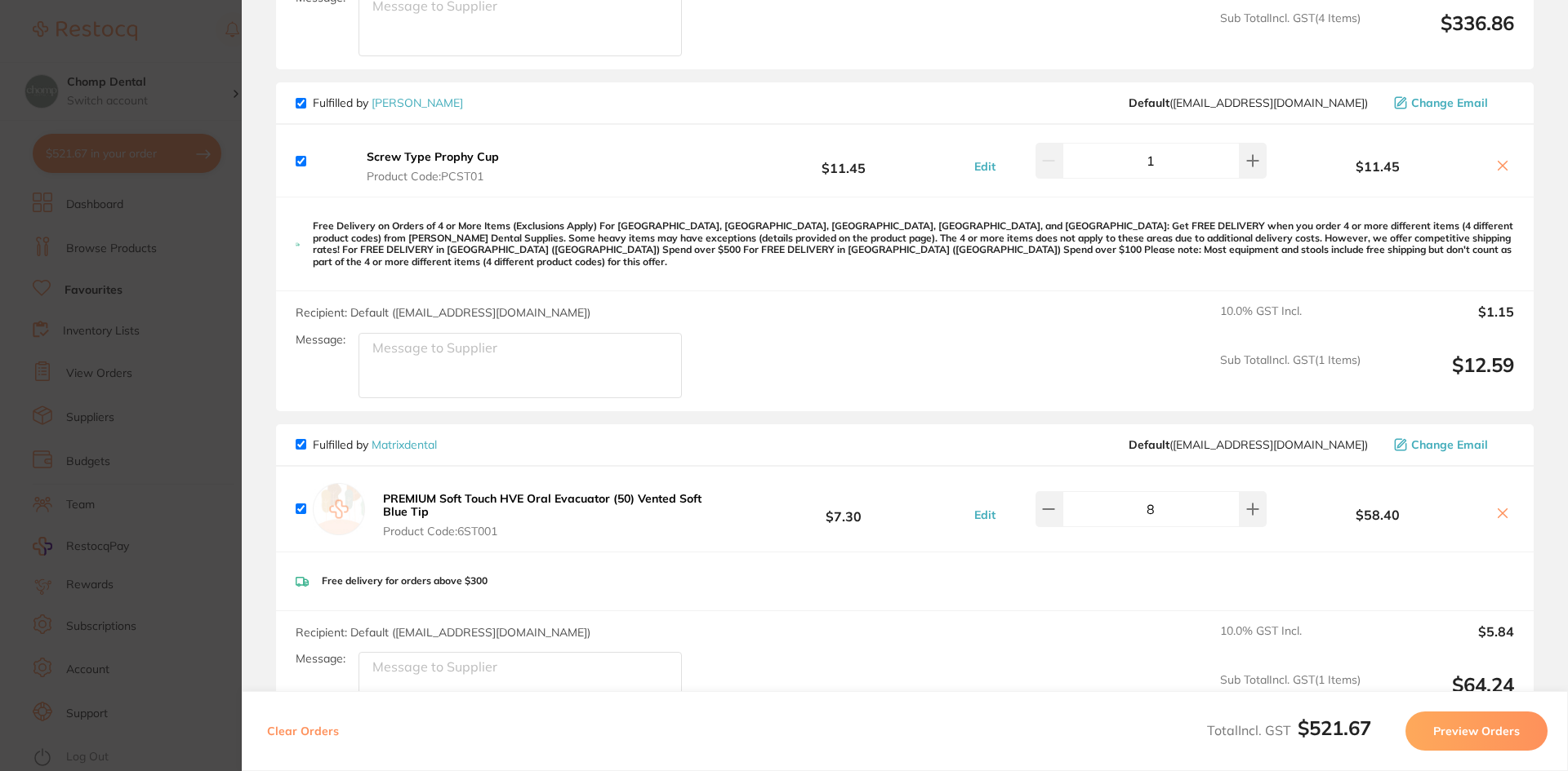
click at [1496, 165] on icon at bounding box center [1502, 165] width 13 height 13
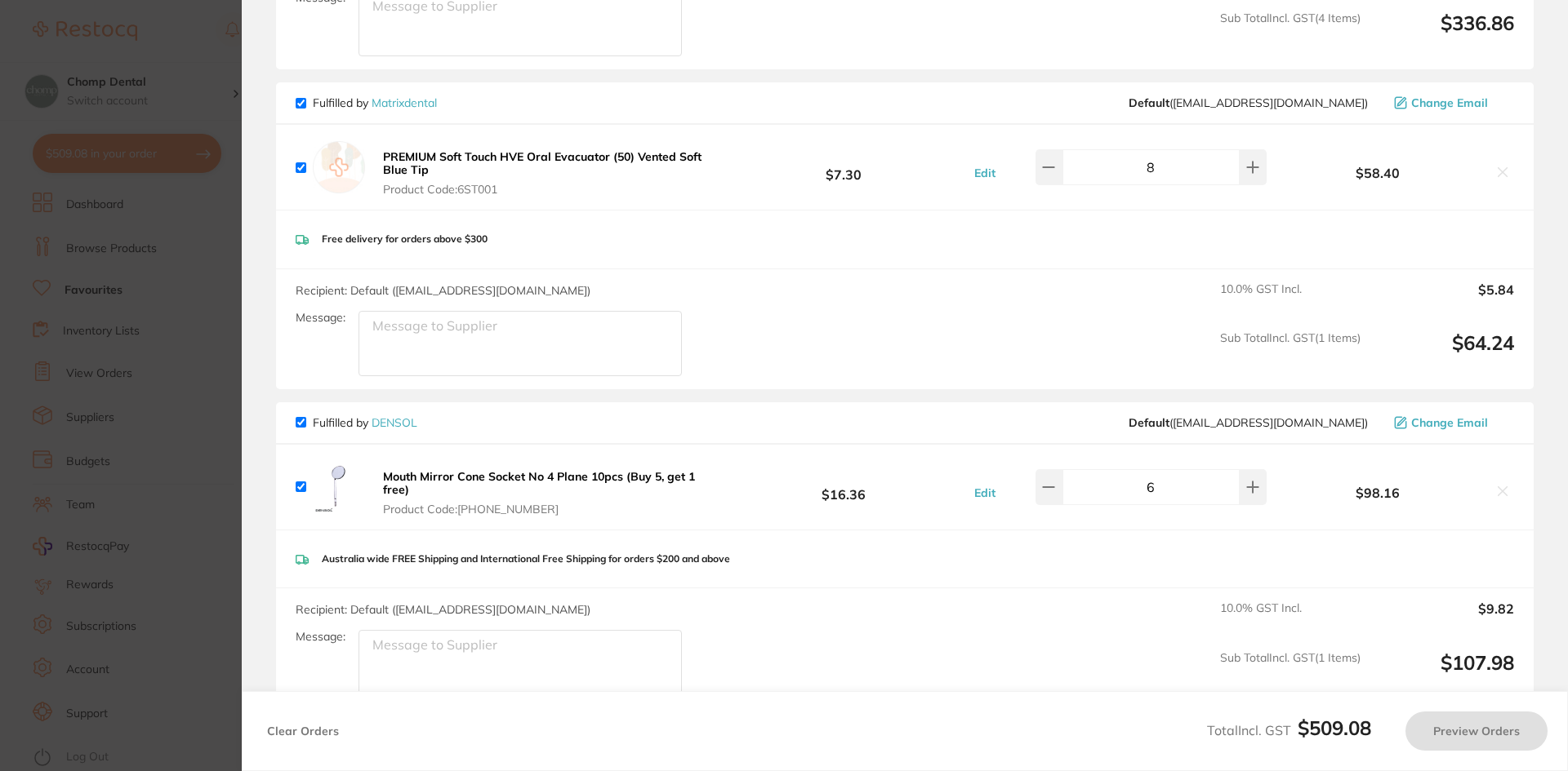
checkbox input "true"
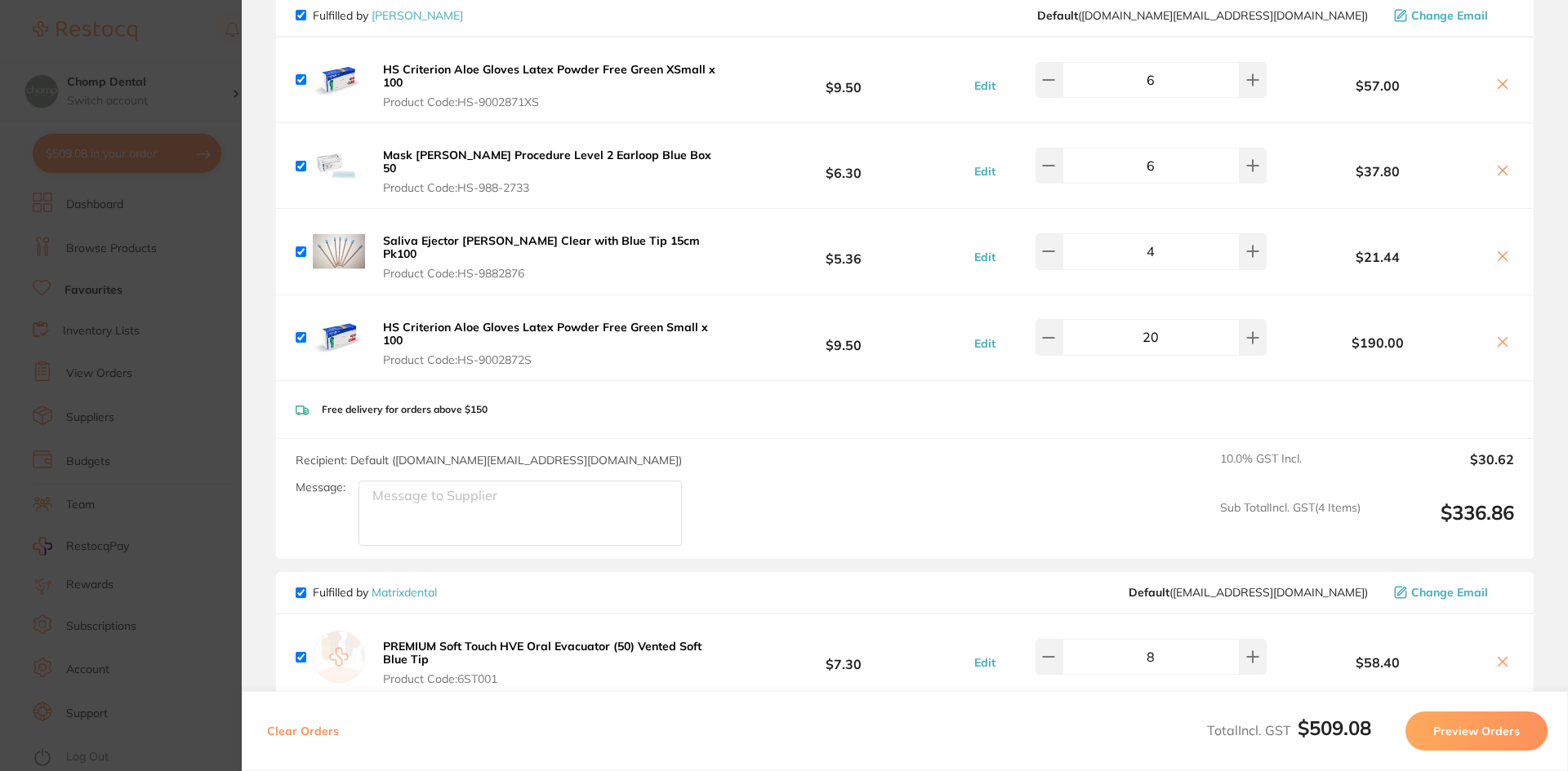
click at [0, 251] on section "Update RRP Set your pre negotiated price for this item. Item Agreed RRP (excl. …" at bounding box center [784, 386] width 1568 height 771
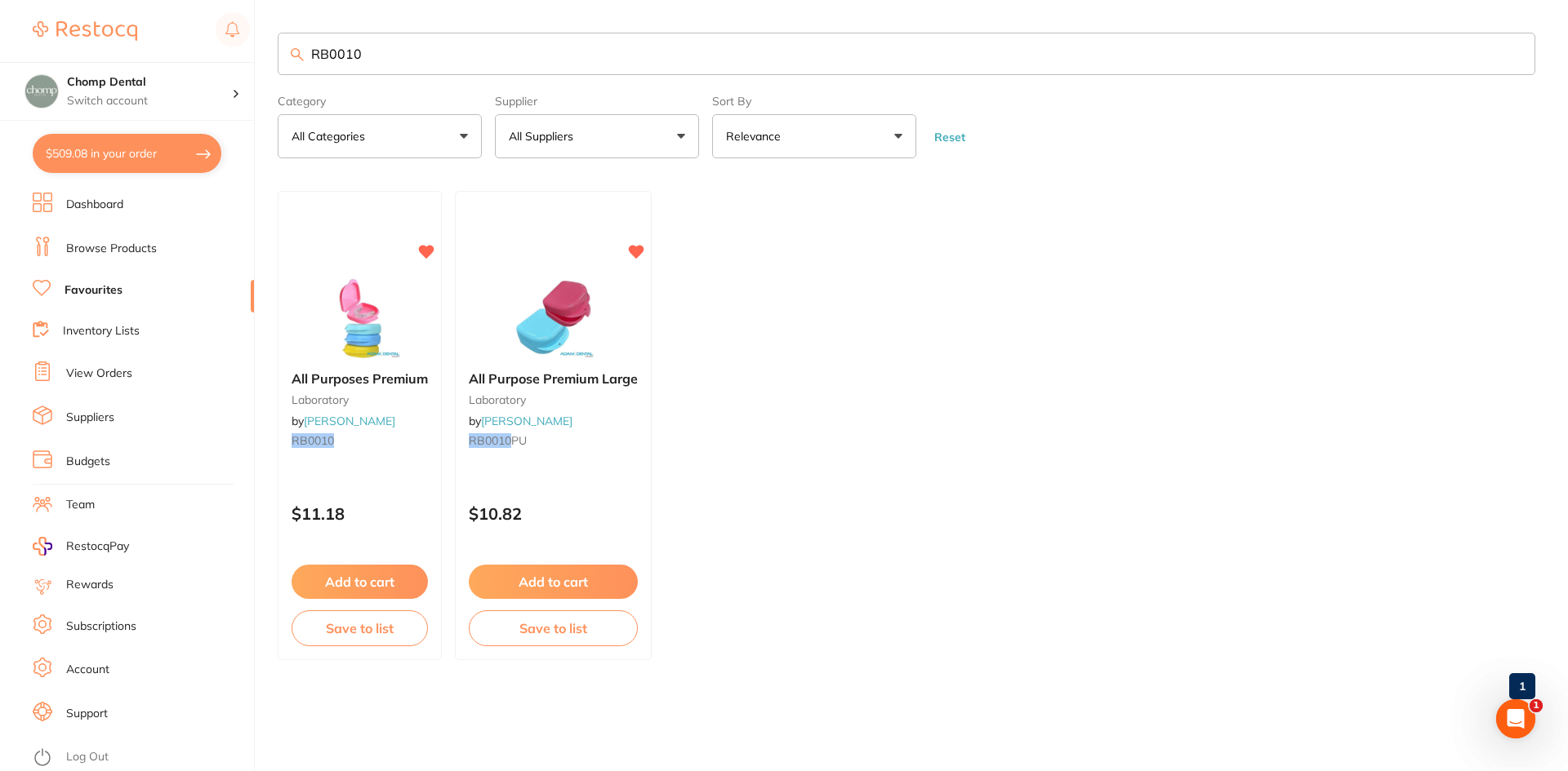
click at [162, 249] on li "Browse Products" at bounding box center [143, 248] width 221 height 25
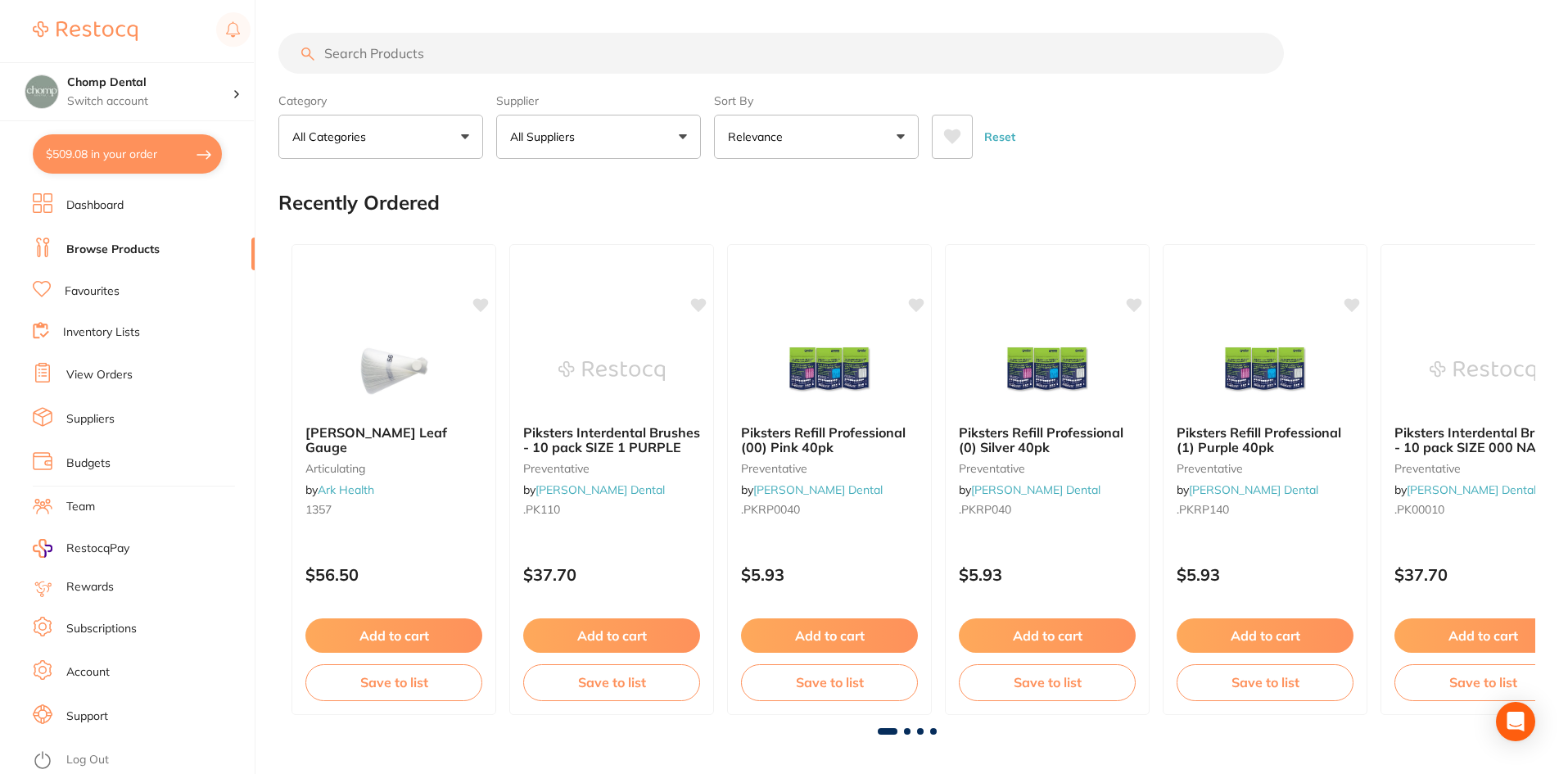
click at [634, 62] on input "search" at bounding box center [782, 53] width 1006 height 41
type input "soft touch evacuator"
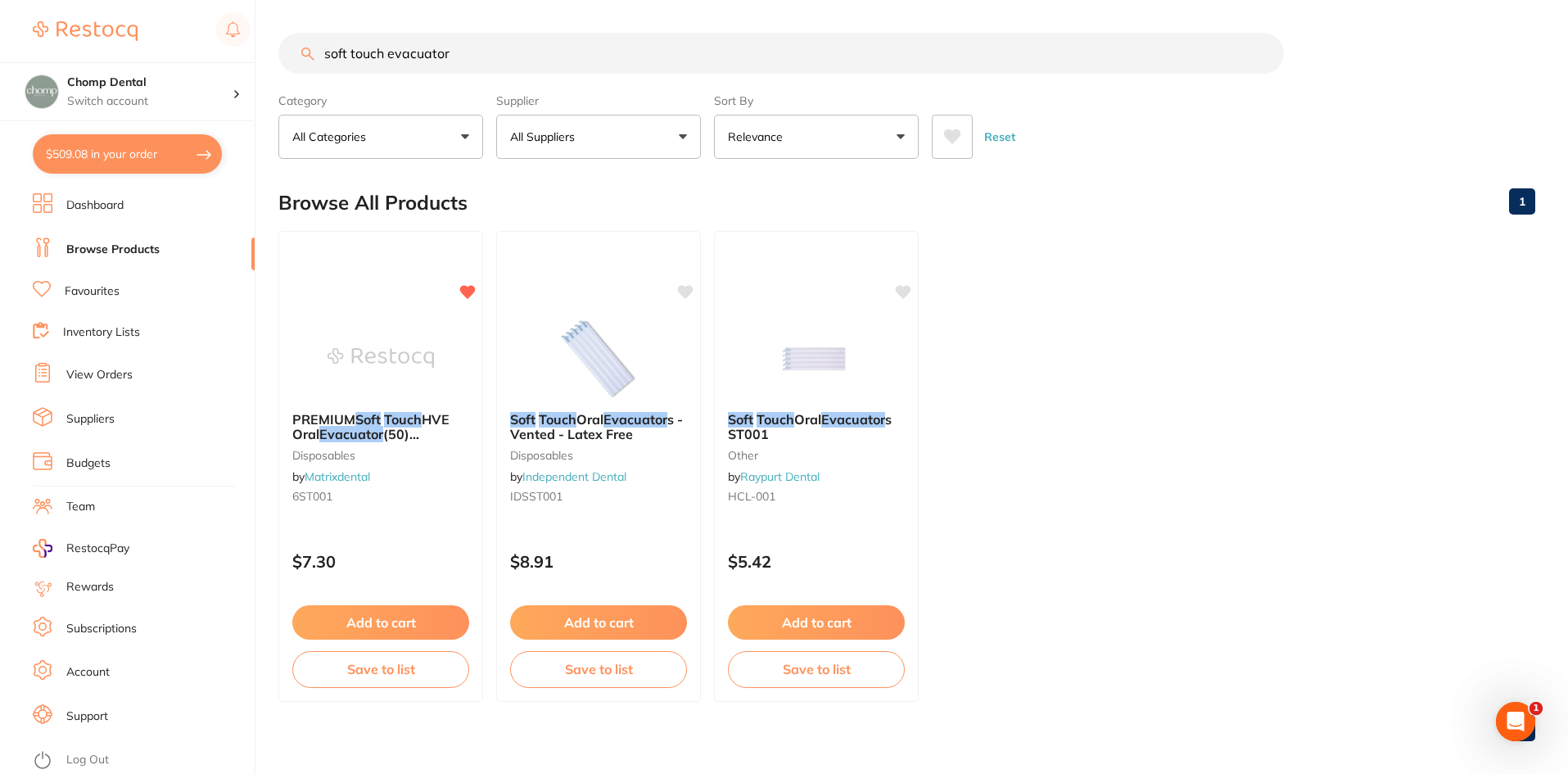
click at [139, 249] on link "Browse Products" at bounding box center [113, 250] width 93 height 17
click at [156, 144] on button "$509.08 in your order" at bounding box center [127, 154] width 189 height 40
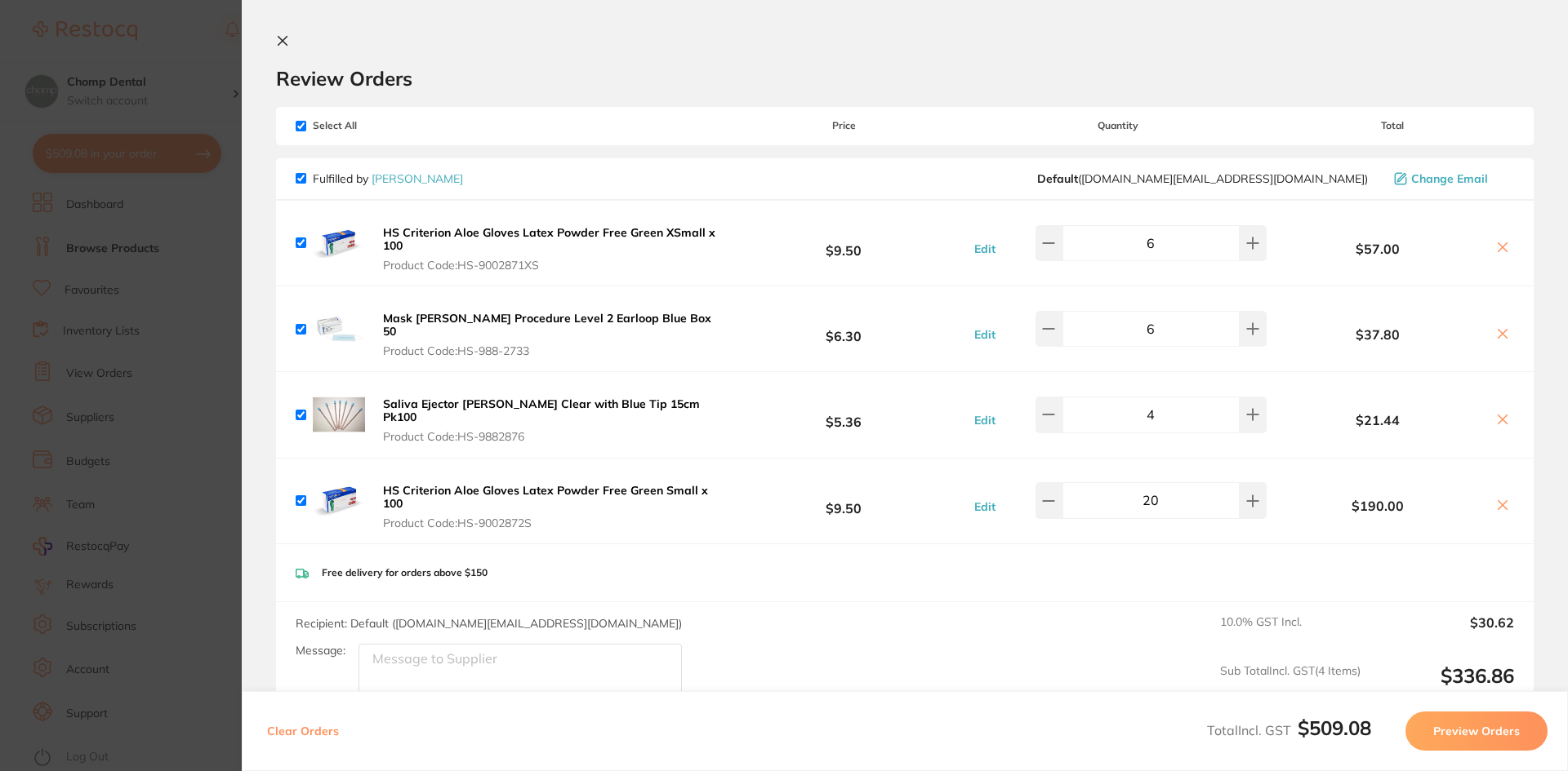
click at [1512, 249] on div "HS Criterion Aloe Gloves Latex Powder Free Green XSmall x 100 Product Code: HS-…" at bounding box center [905, 243] width 1258 height 85
click at [1503, 249] on icon at bounding box center [1502, 247] width 13 height 13
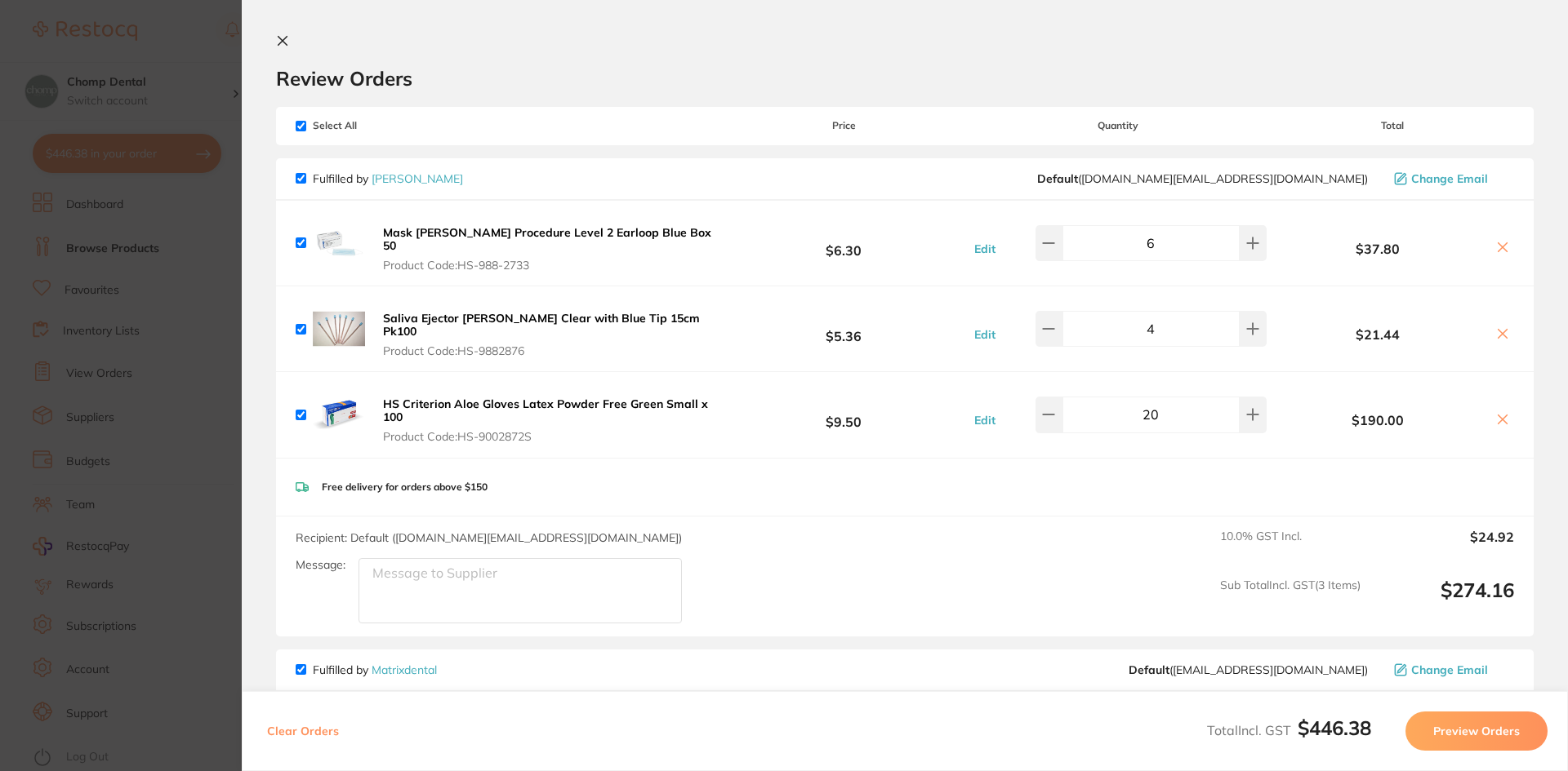
click at [1496, 413] on icon at bounding box center [1502, 419] width 13 height 13
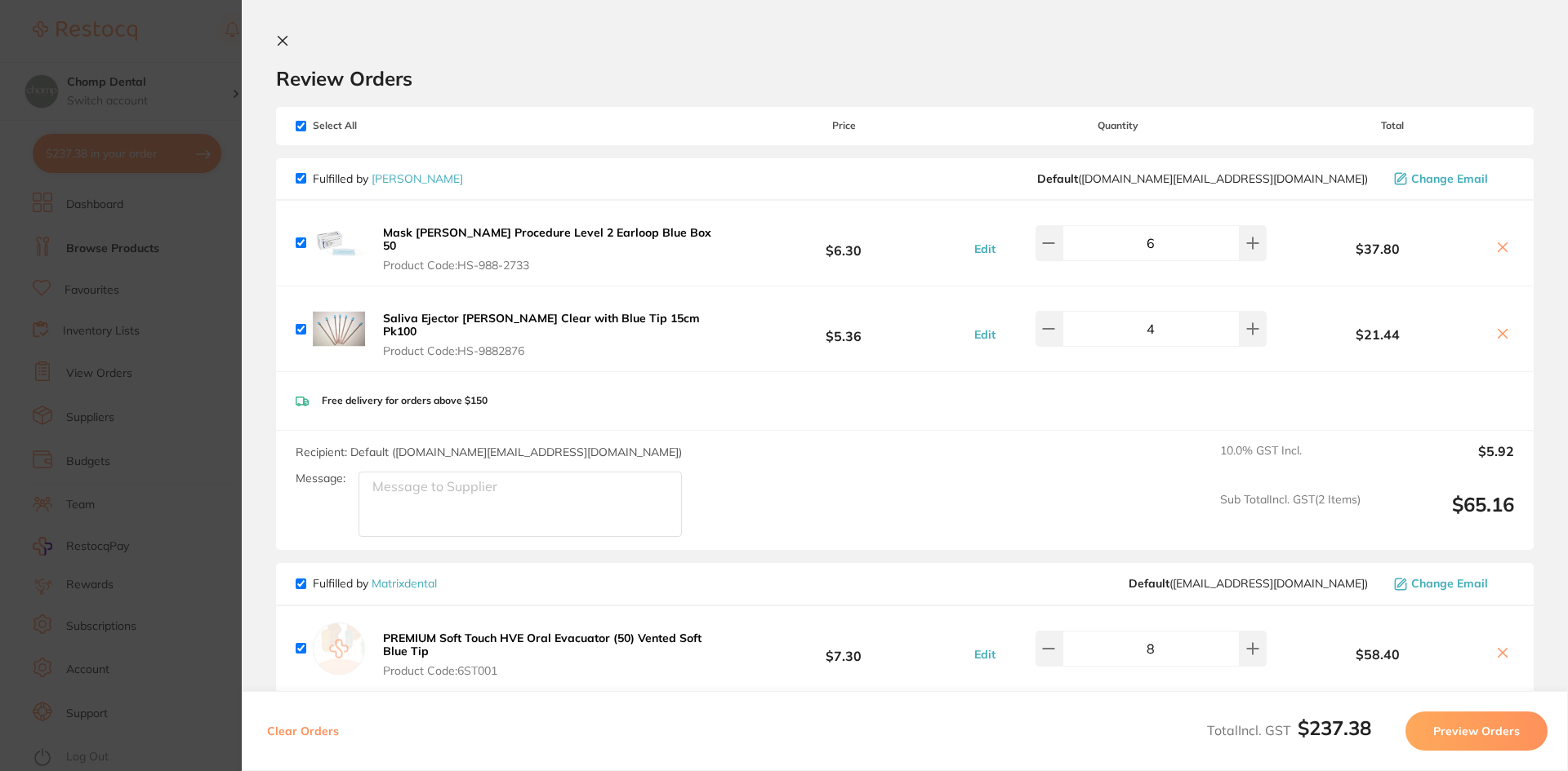
click at [1498, 243] on icon at bounding box center [1502, 247] width 9 height 9
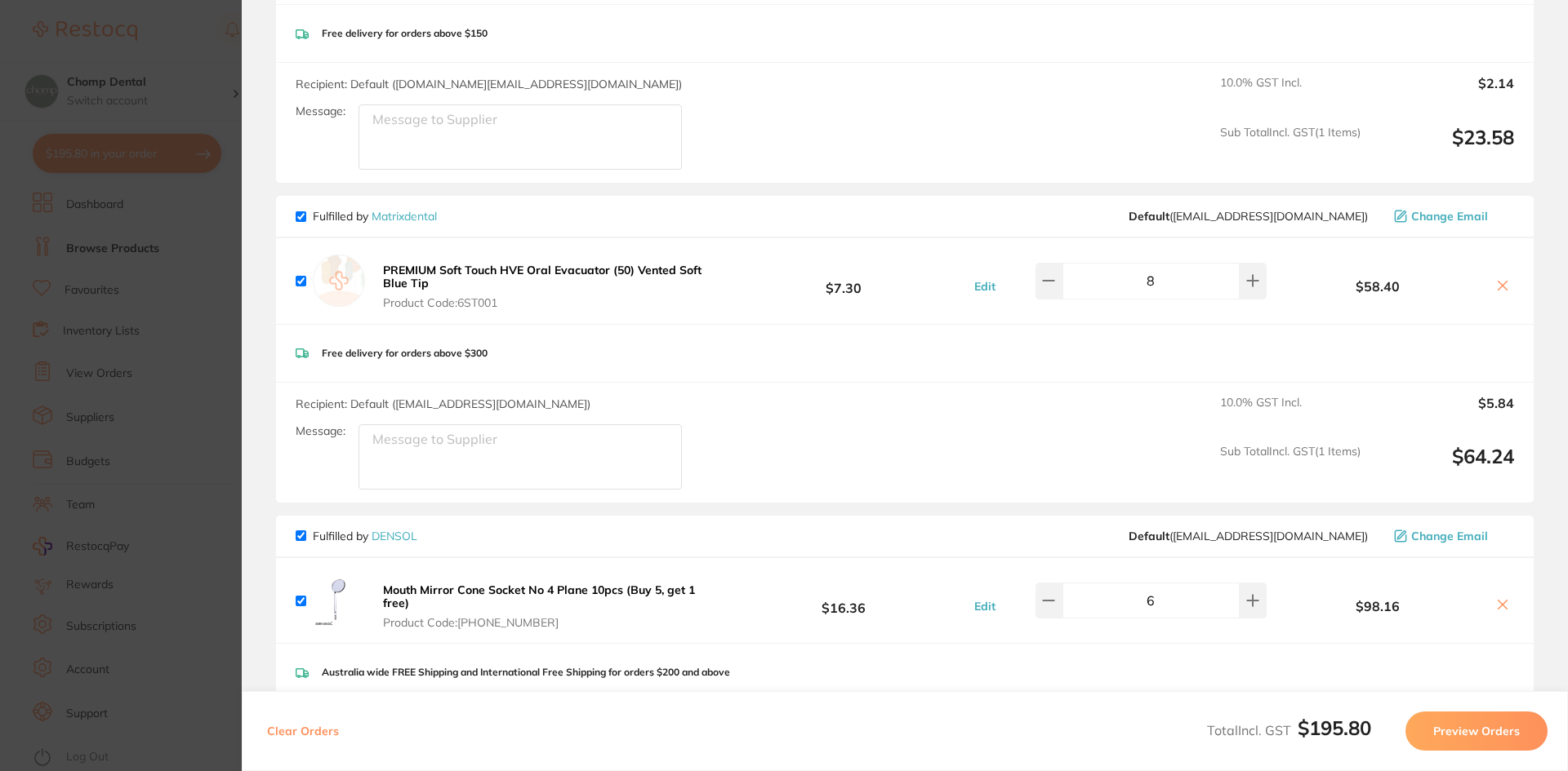
scroll to position [109, 0]
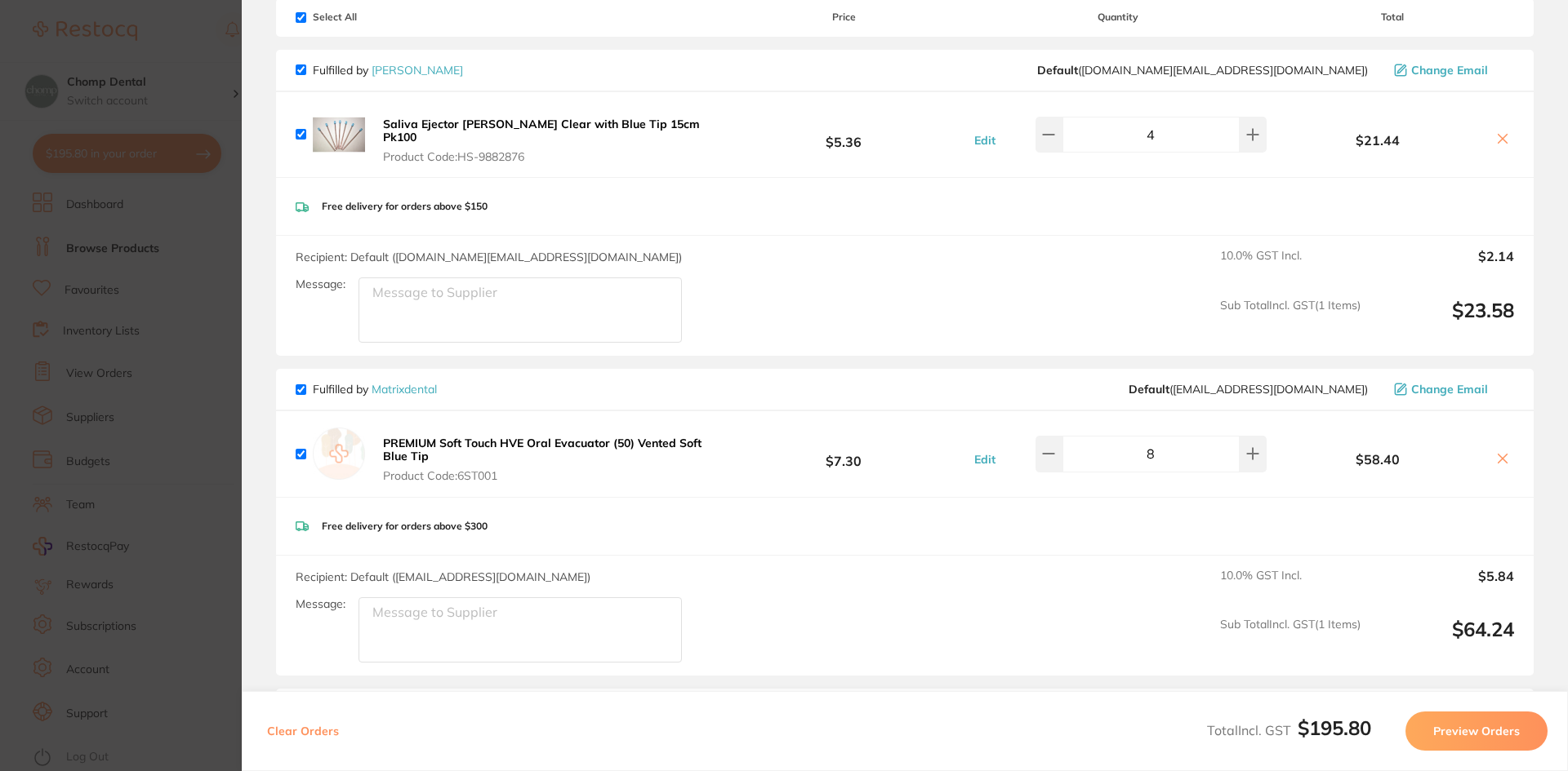
click at [1491, 132] on button at bounding box center [1502, 139] width 23 height 17
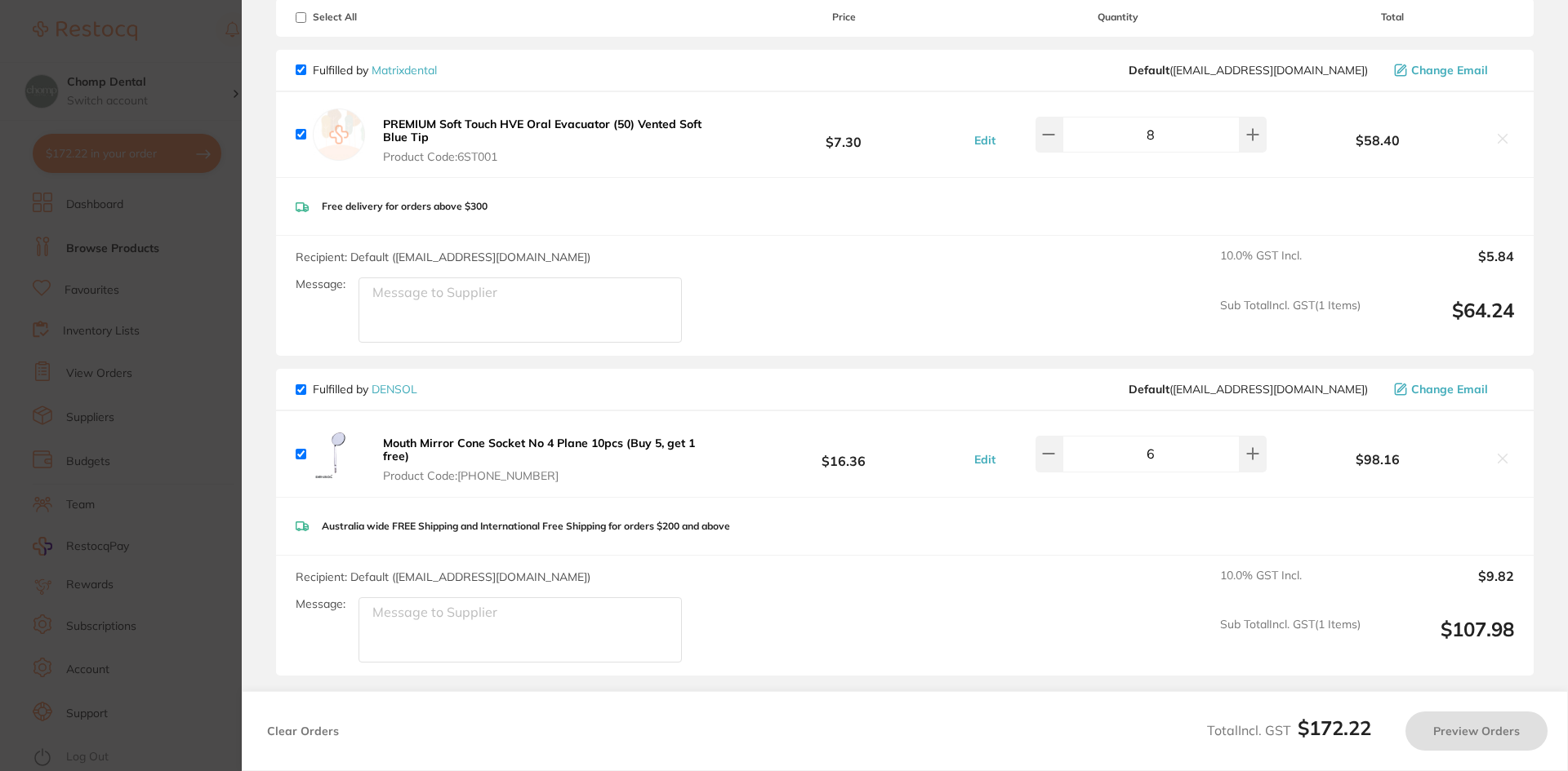
checkbox input "true"
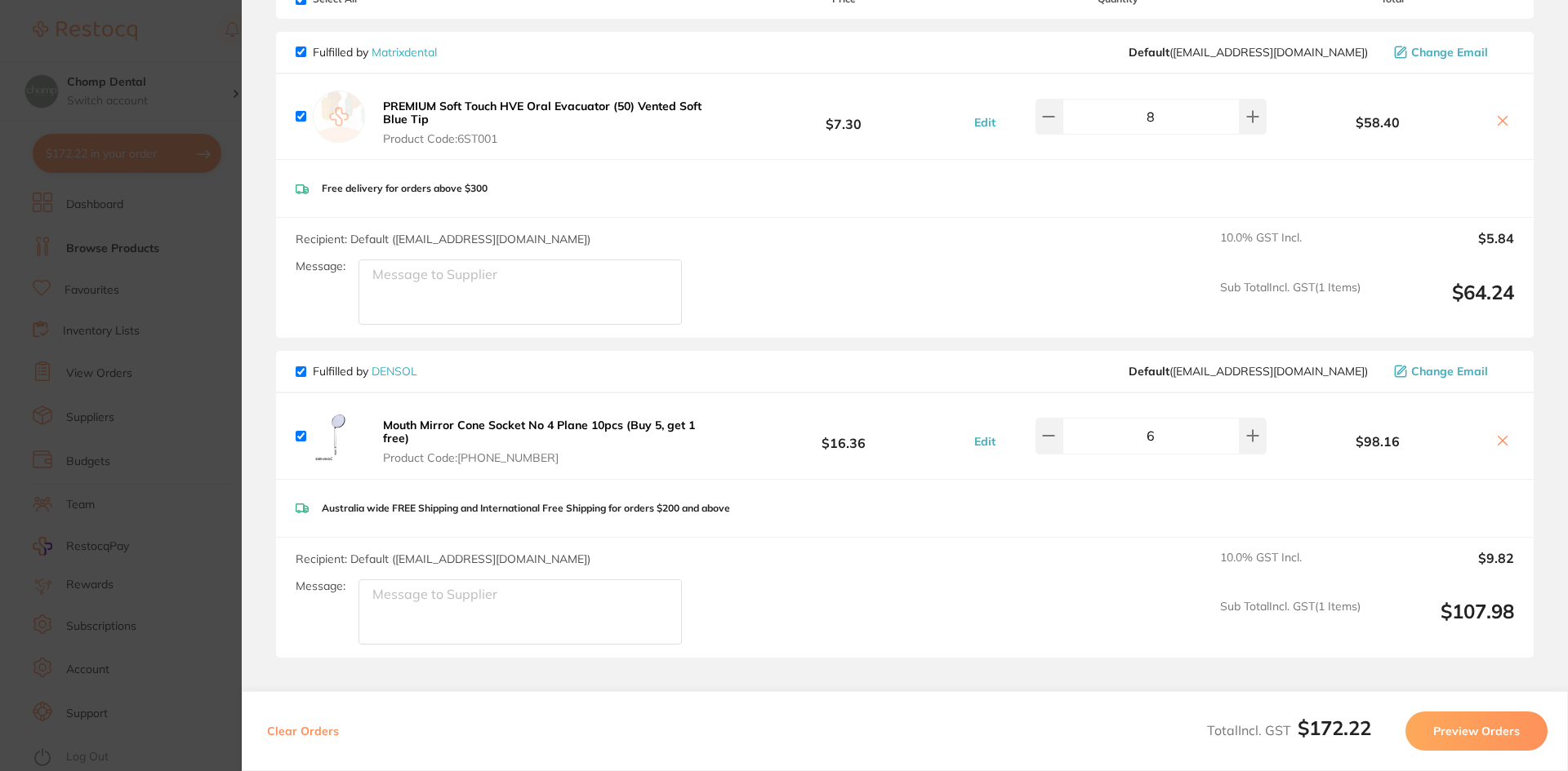
scroll to position [245, 0]
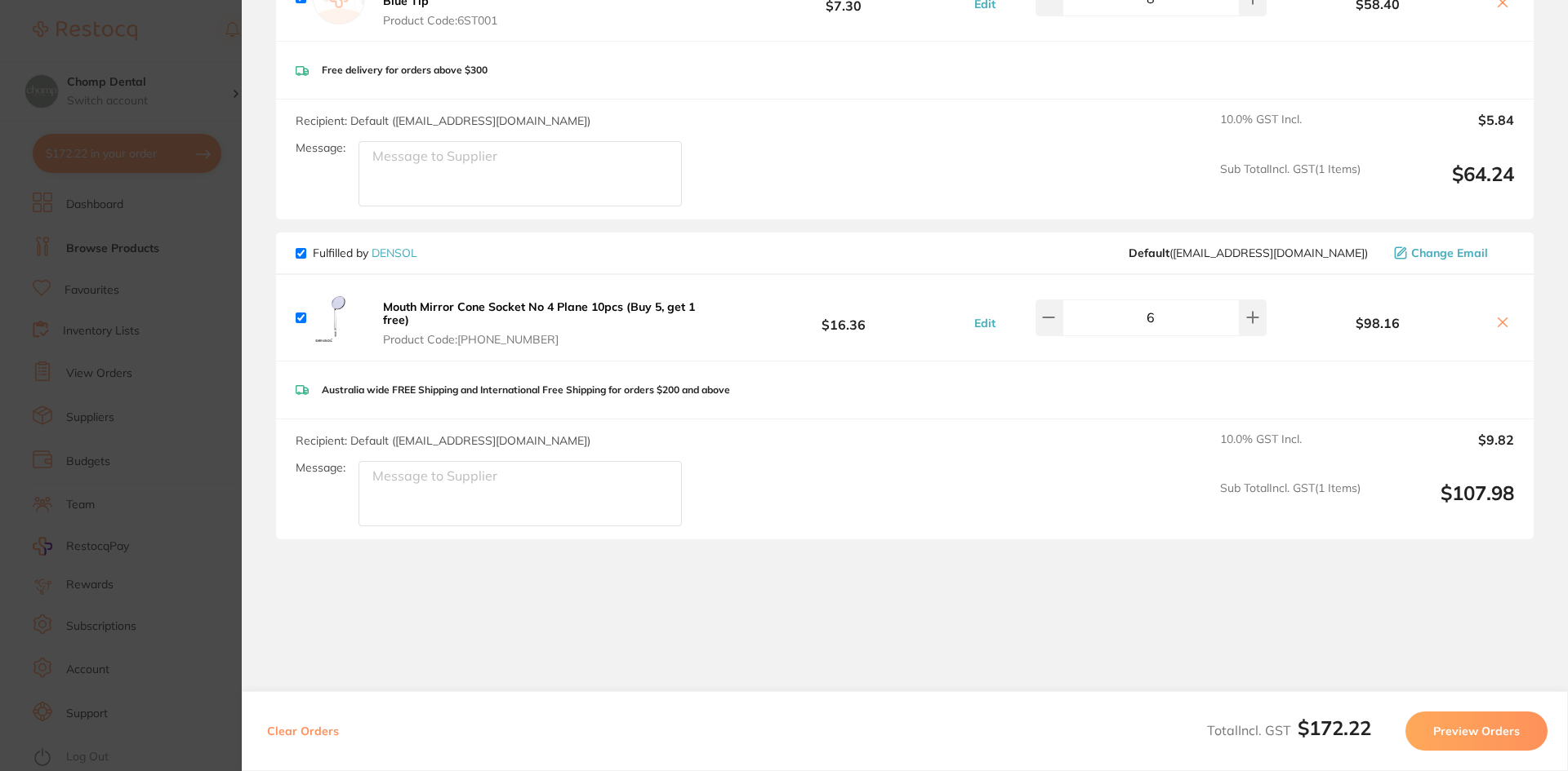
click at [1037, 319] on div "6" at bounding box center [1135, 317] width 262 height 36
click at [1041, 313] on div "6" at bounding box center [1135, 317] width 262 height 36
click at [1052, 321] on icon at bounding box center [1048, 317] width 13 height 13
click at [1240, 327] on button at bounding box center [1253, 317] width 27 height 36
click at [1054, 317] on icon at bounding box center [1048, 317] width 11 height 0
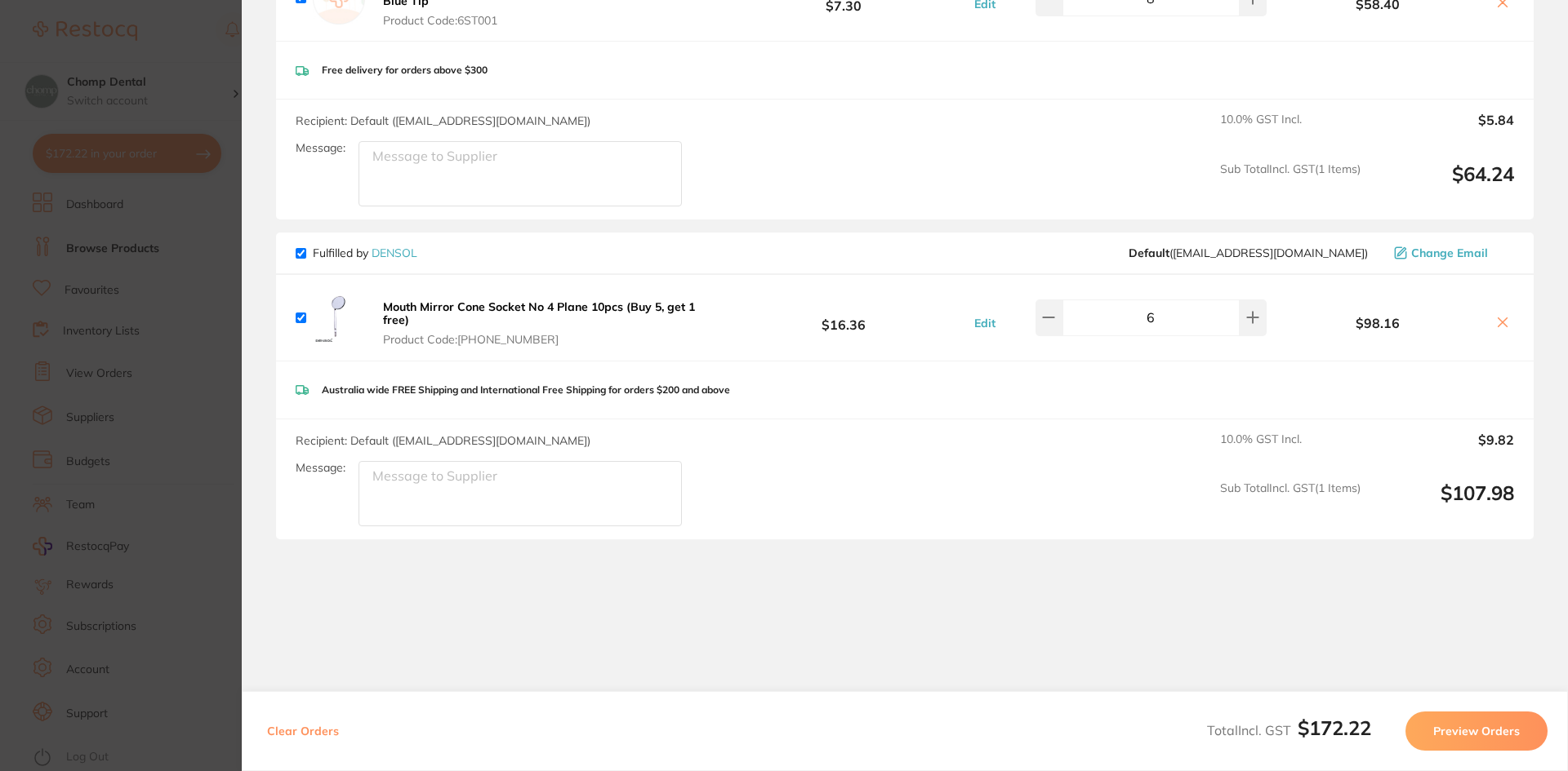
type input "5"
click at [453, 480] on textarea "Message:" at bounding box center [520, 494] width 323 height 65
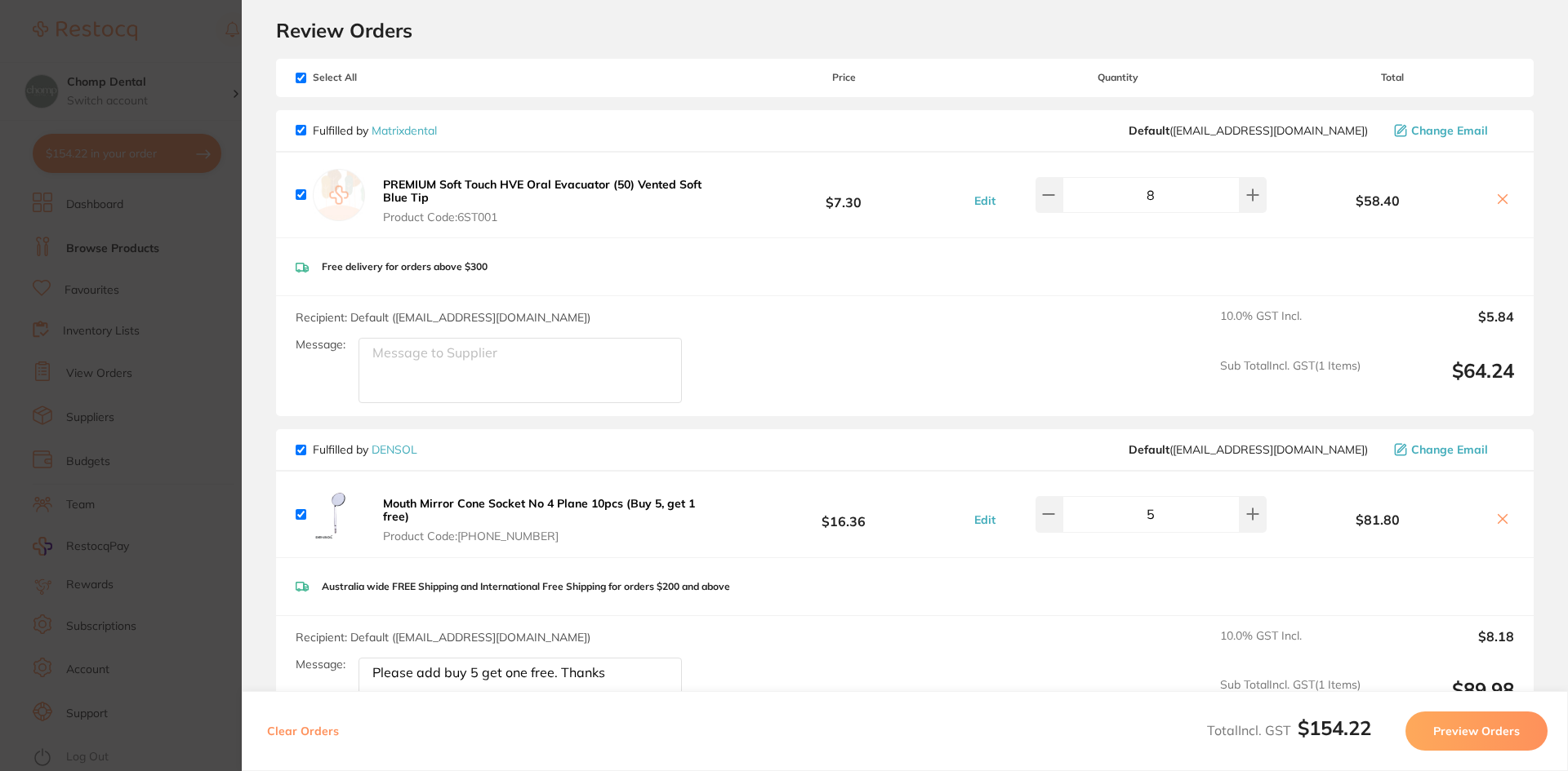
scroll to position [0, 0]
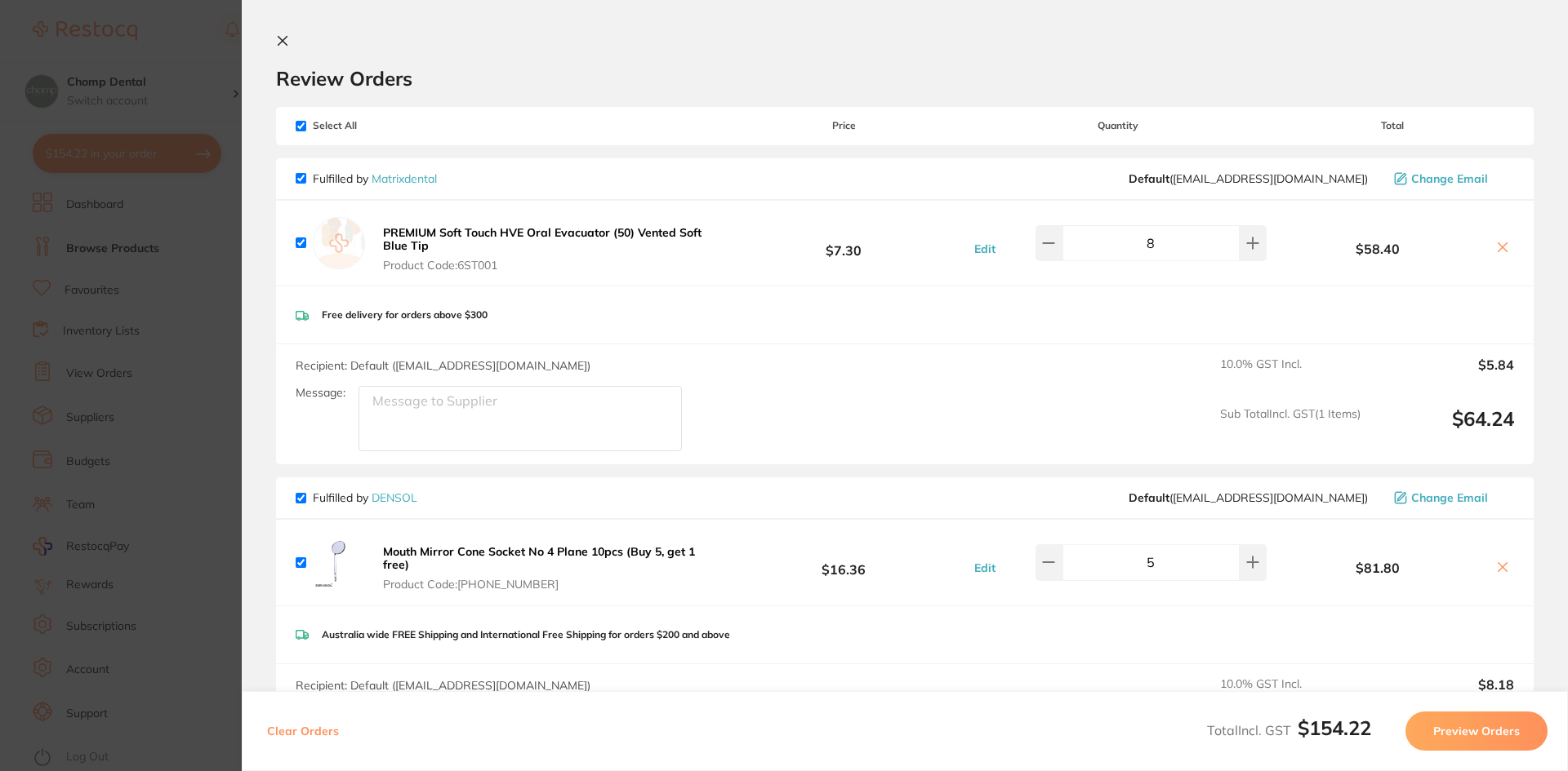
type textarea "Please add buy 5 get one free. Thanks"
click at [1511, 744] on button "Preview Orders" at bounding box center [1476, 731] width 142 height 40
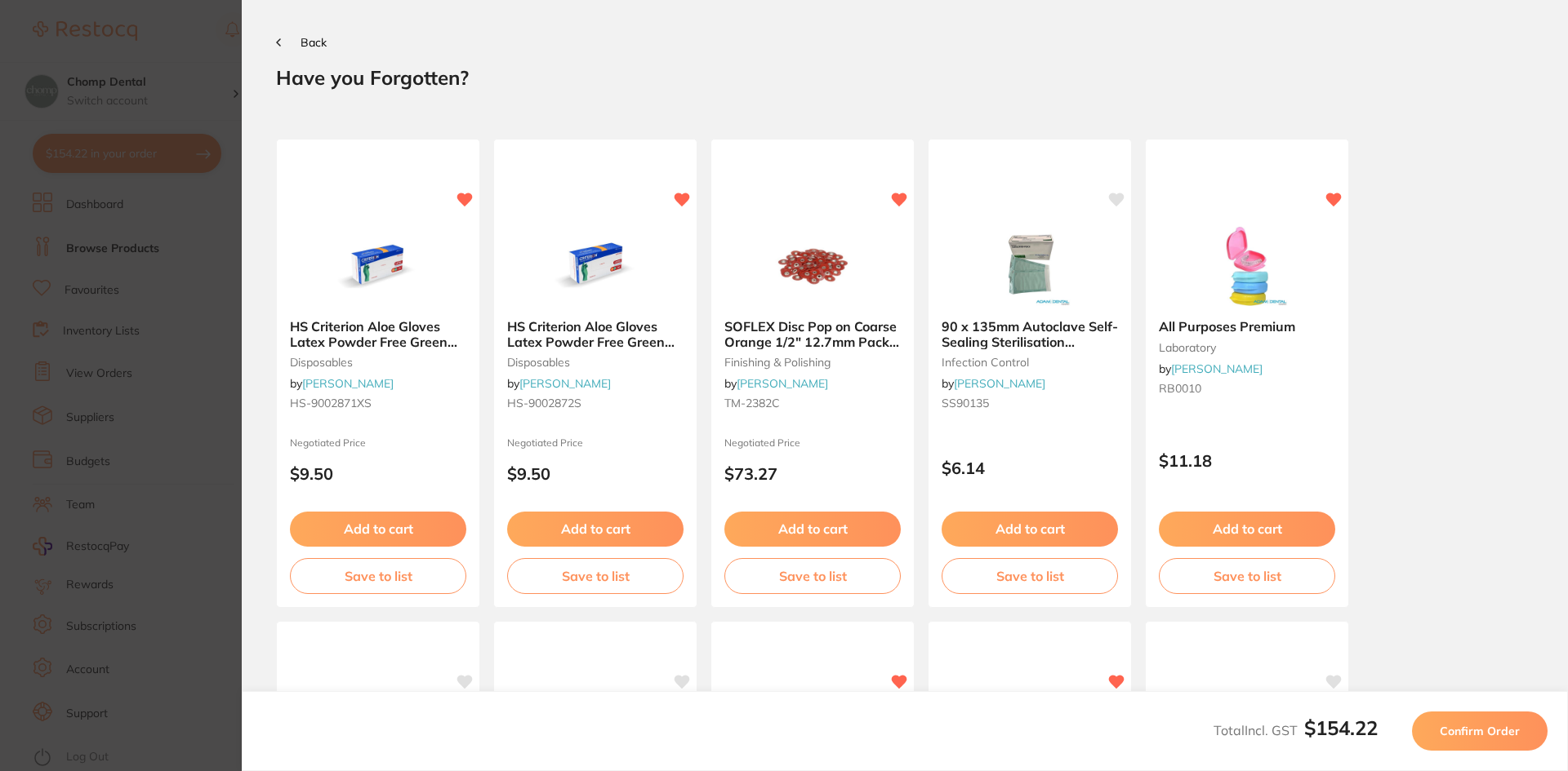
click at [1447, 725] on span "Confirm Order" at bounding box center [1479, 731] width 80 height 15
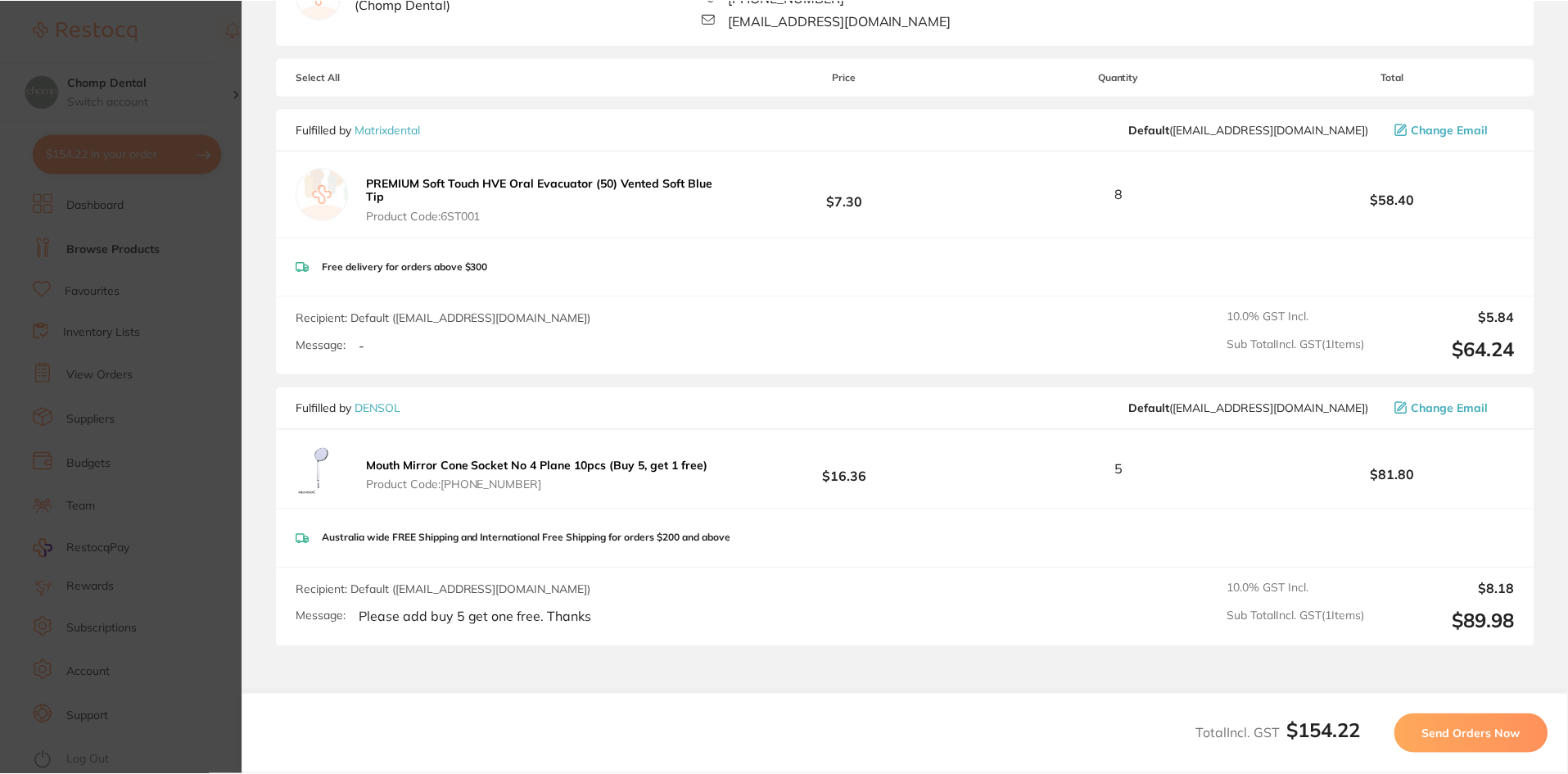
scroll to position [79, 0]
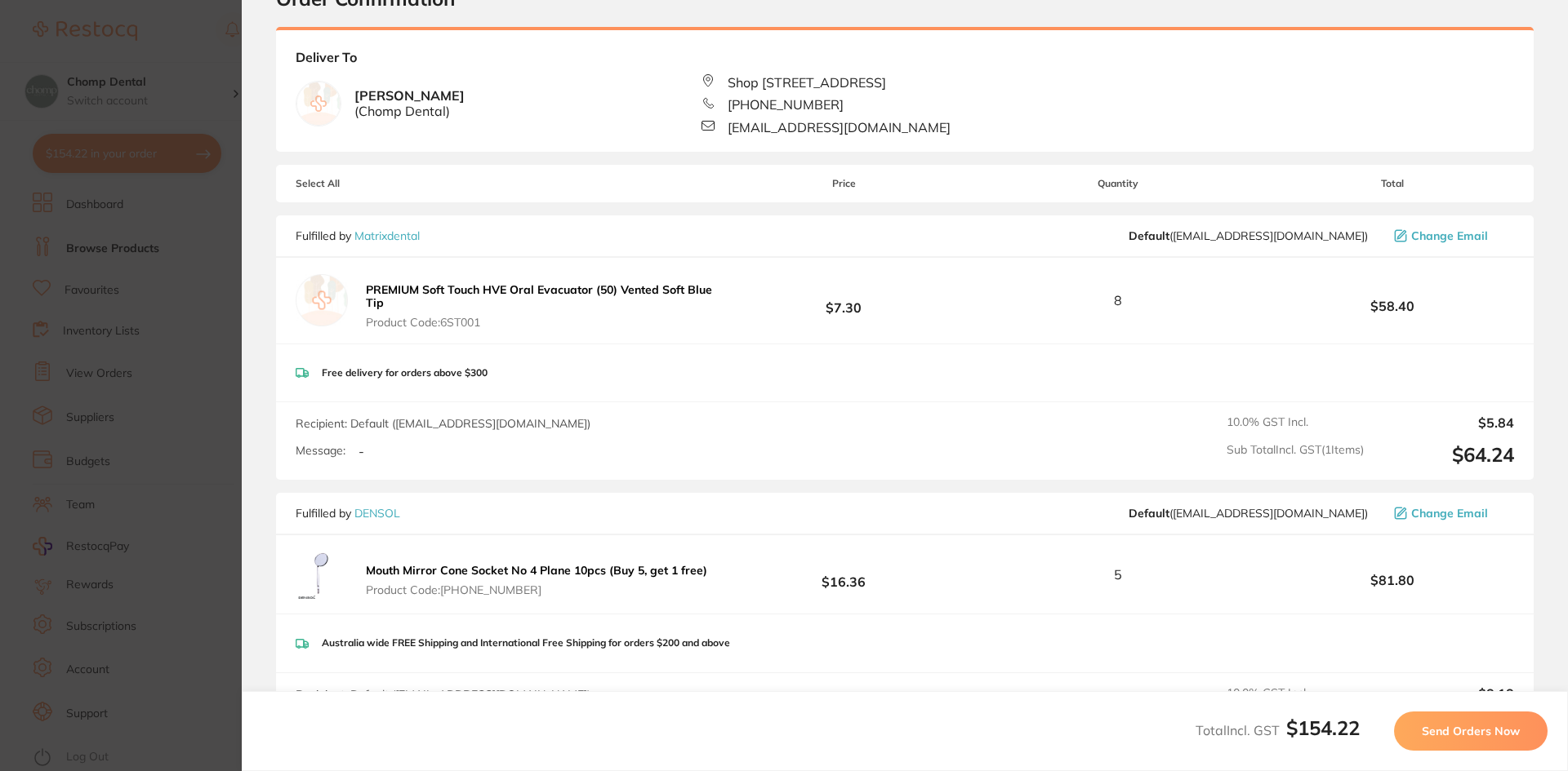
click at [1455, 721] on button "Send Orders Now" at bounding box center [1470, 731] width 153 height 40
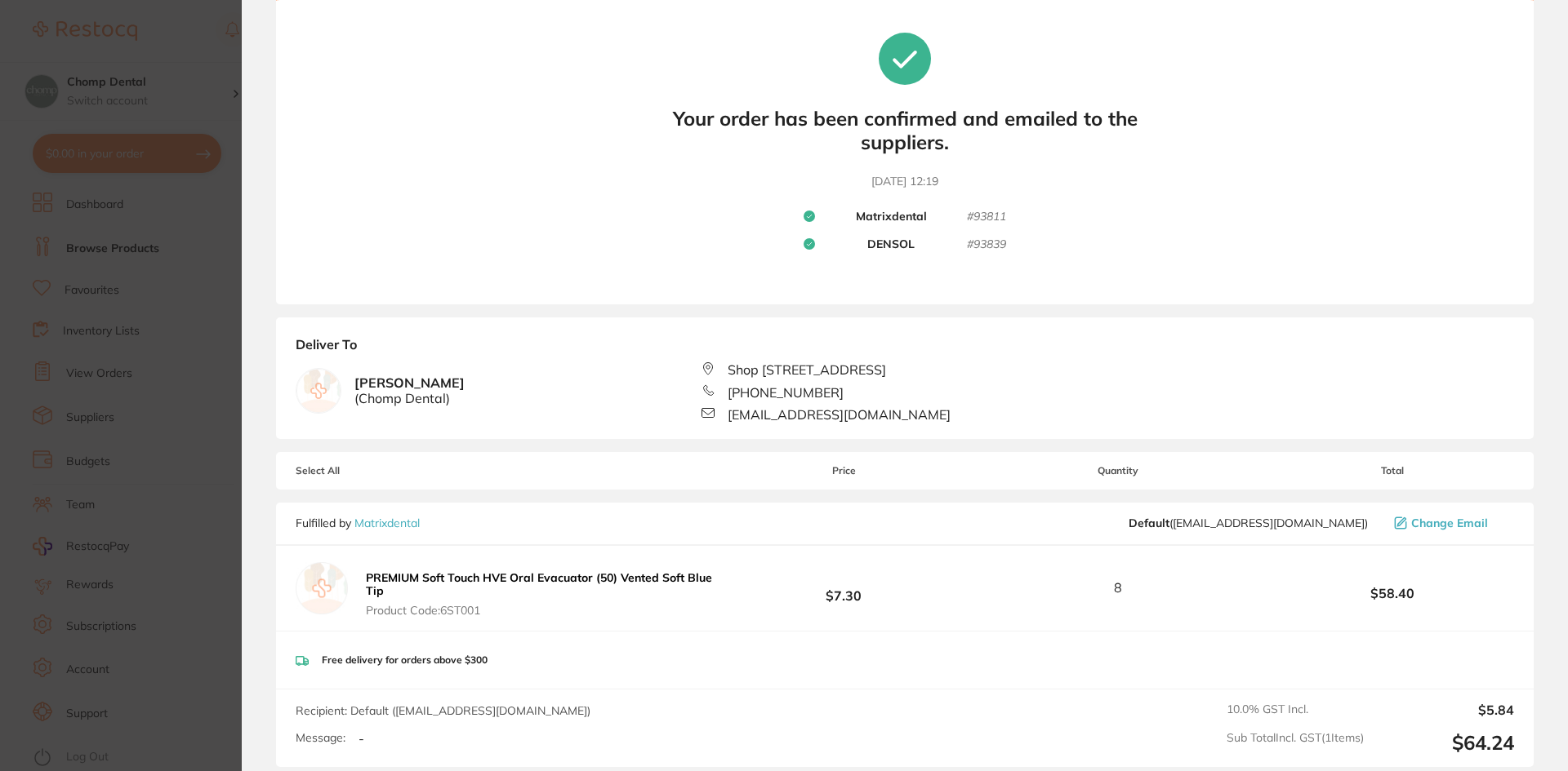
click at [94, 291] on section "Update RRP Set your pre negotiated price for this item. Item Agreed RRP (excl. …" at bounding box center [784, 386] width 1568 height 771
